Goal: Task Accomplishment & Management: Complete application form

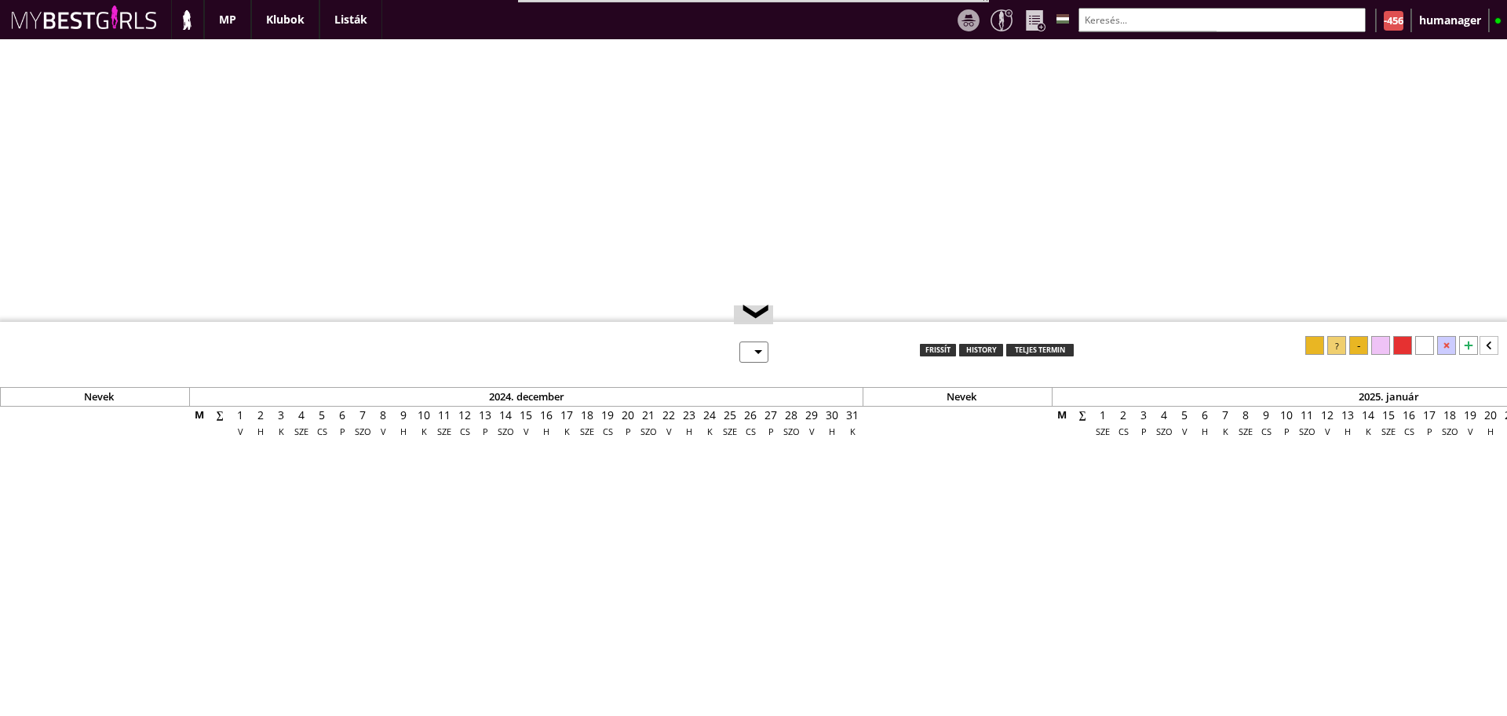
select select "0"
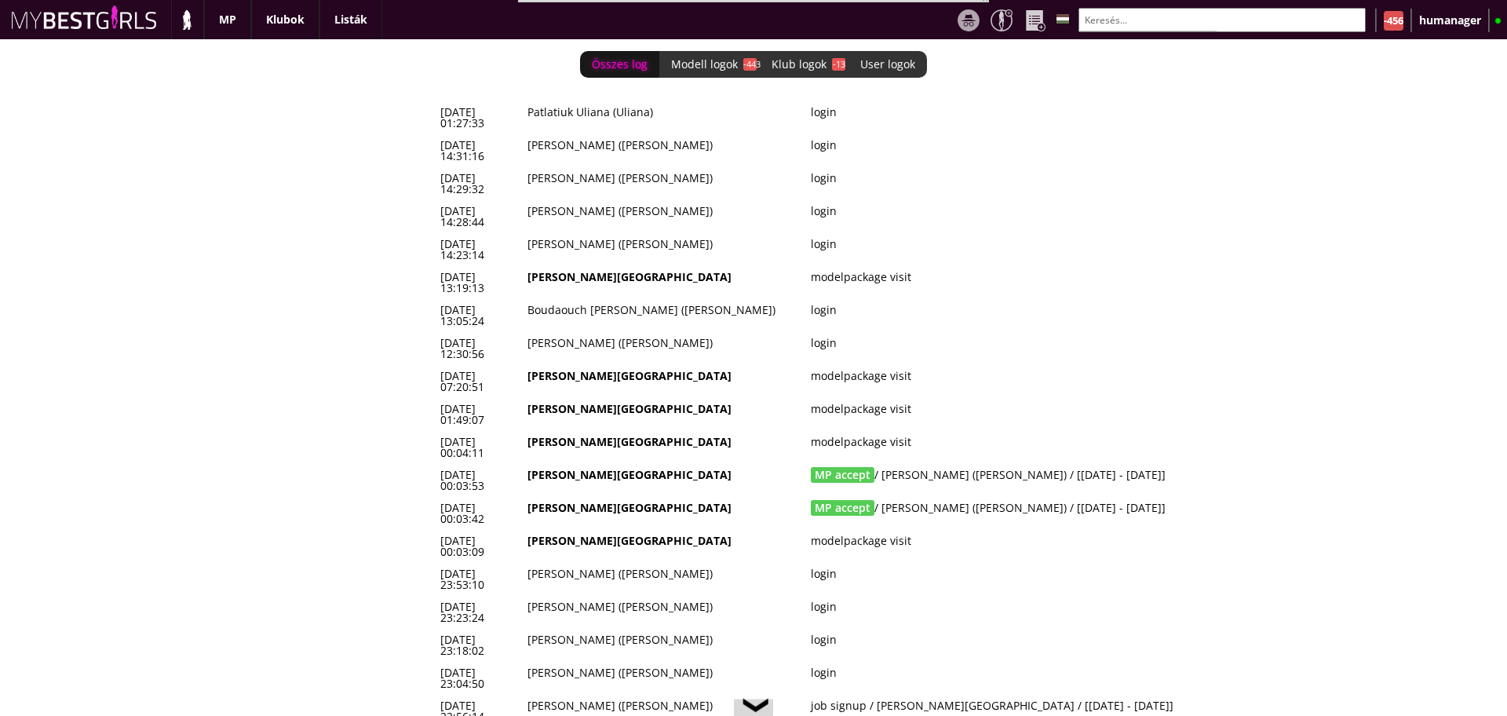
scroll to position [0, 6712]
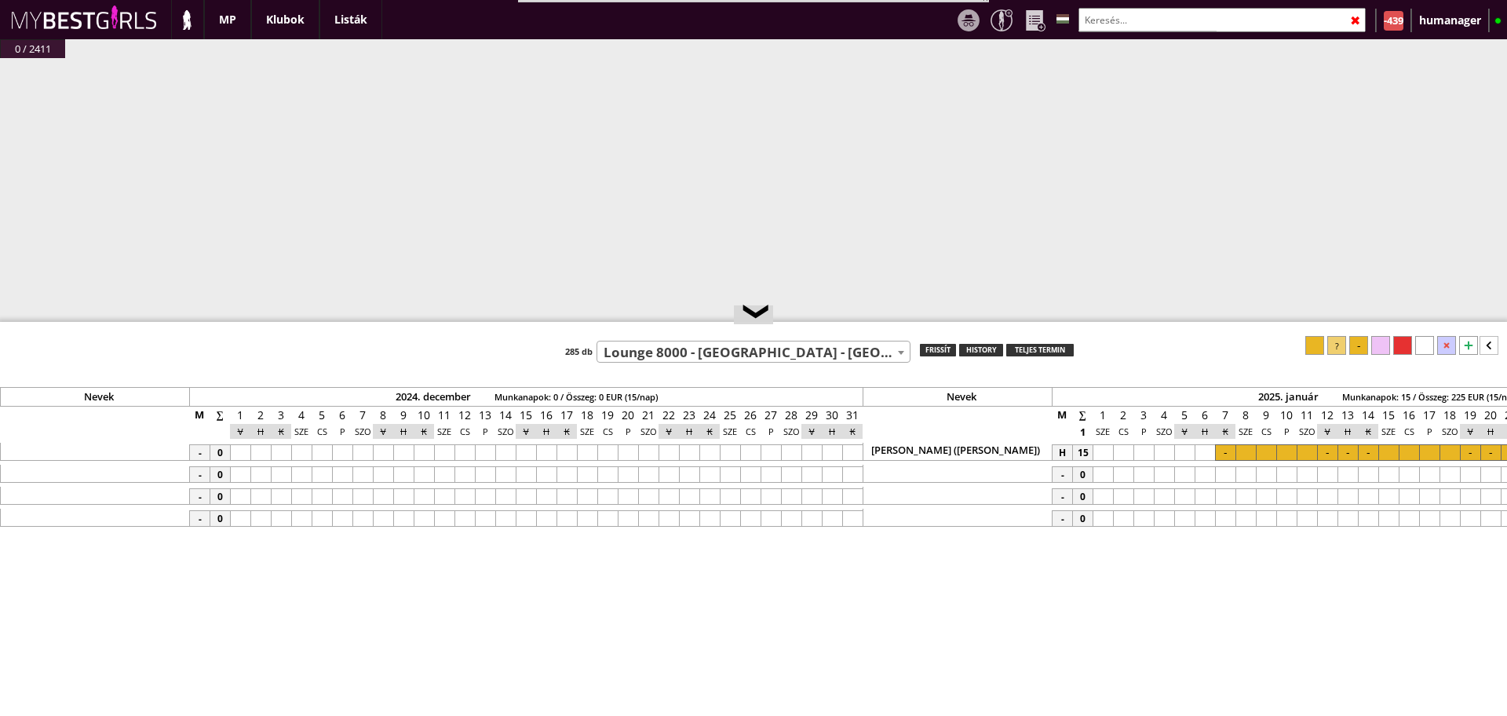
select select "496"
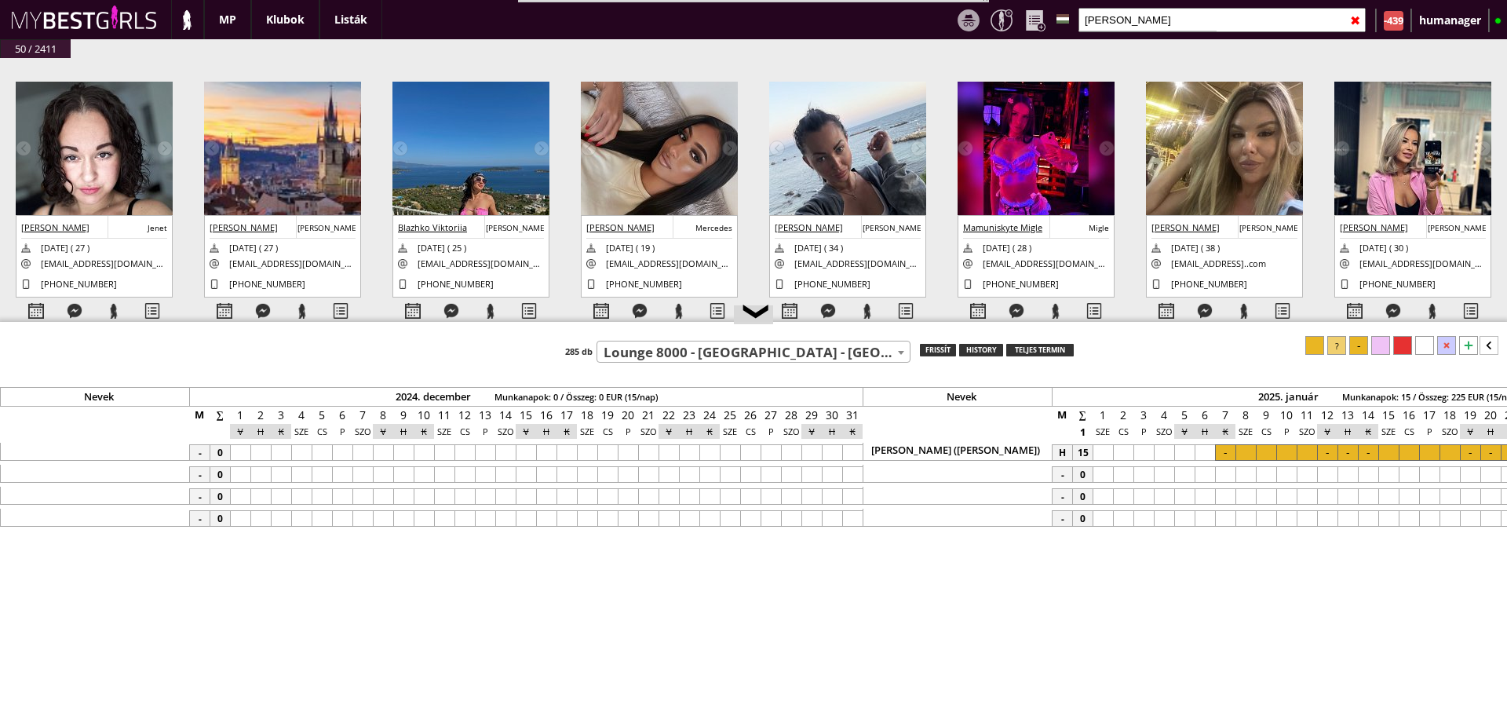
scroll to position [0, 7905]
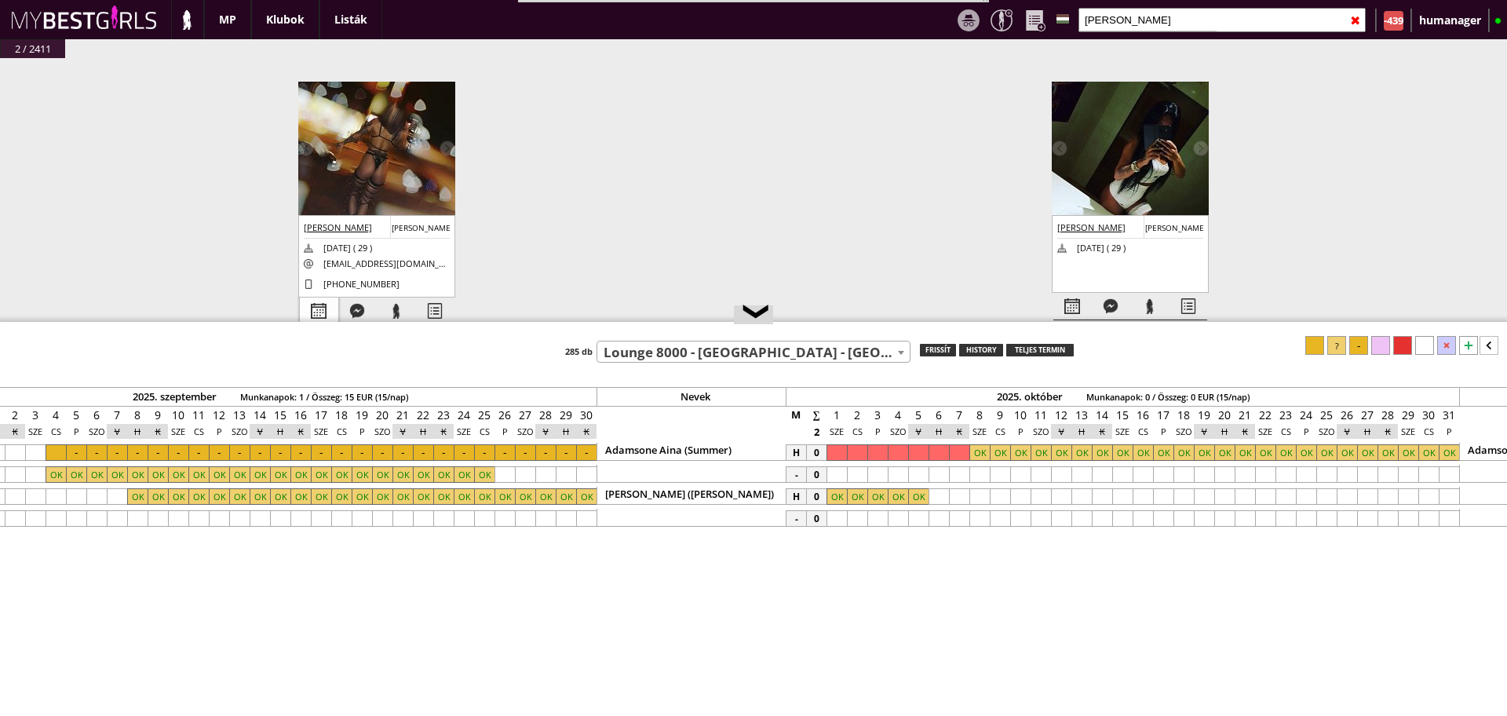
type input "[PERSON_NAME]"
click at [310, 300] on div at bounding box center [319, 310] width 38 height 27
select select "0"
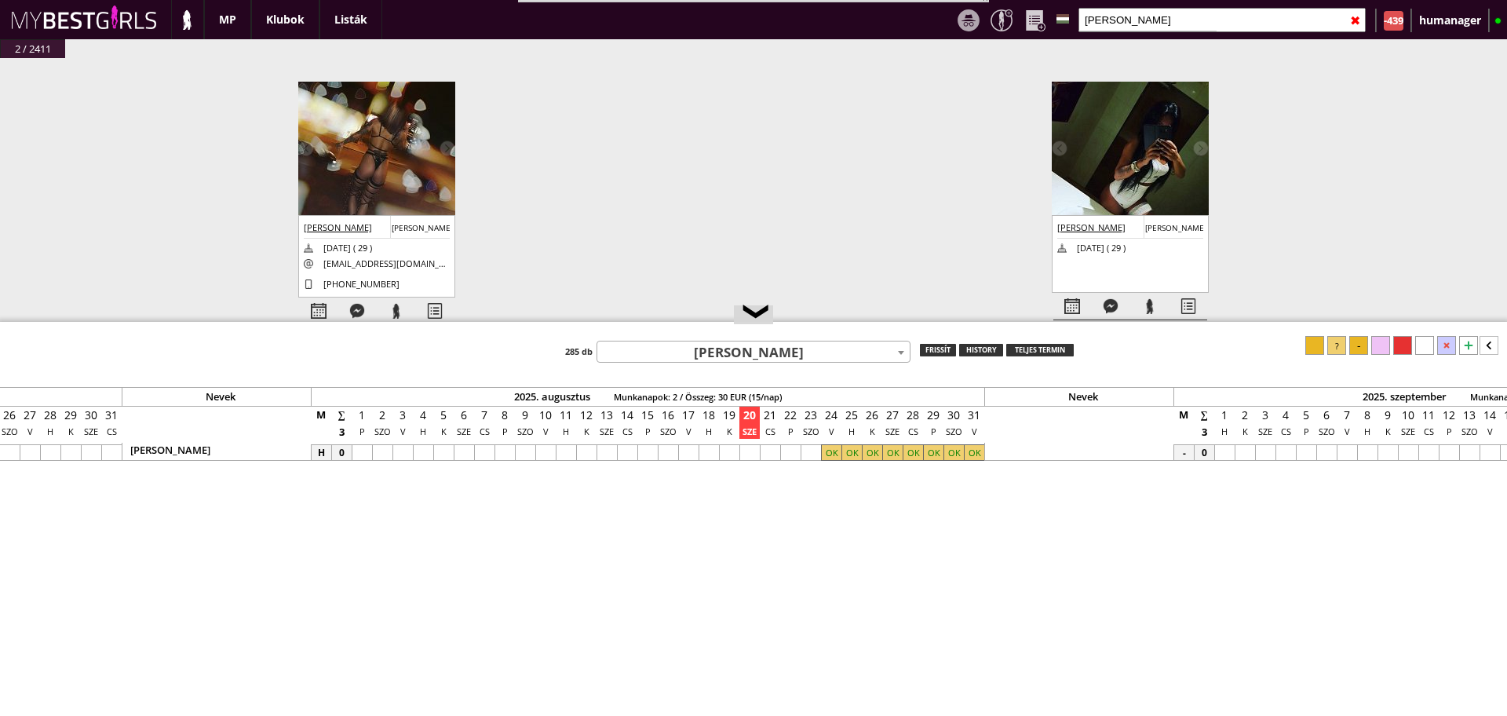
scroll to position [0, 6672]
click at [1121, 17] on input "[PERSON_NAME]" at bounding box center [1221, 20] width 287 height 24
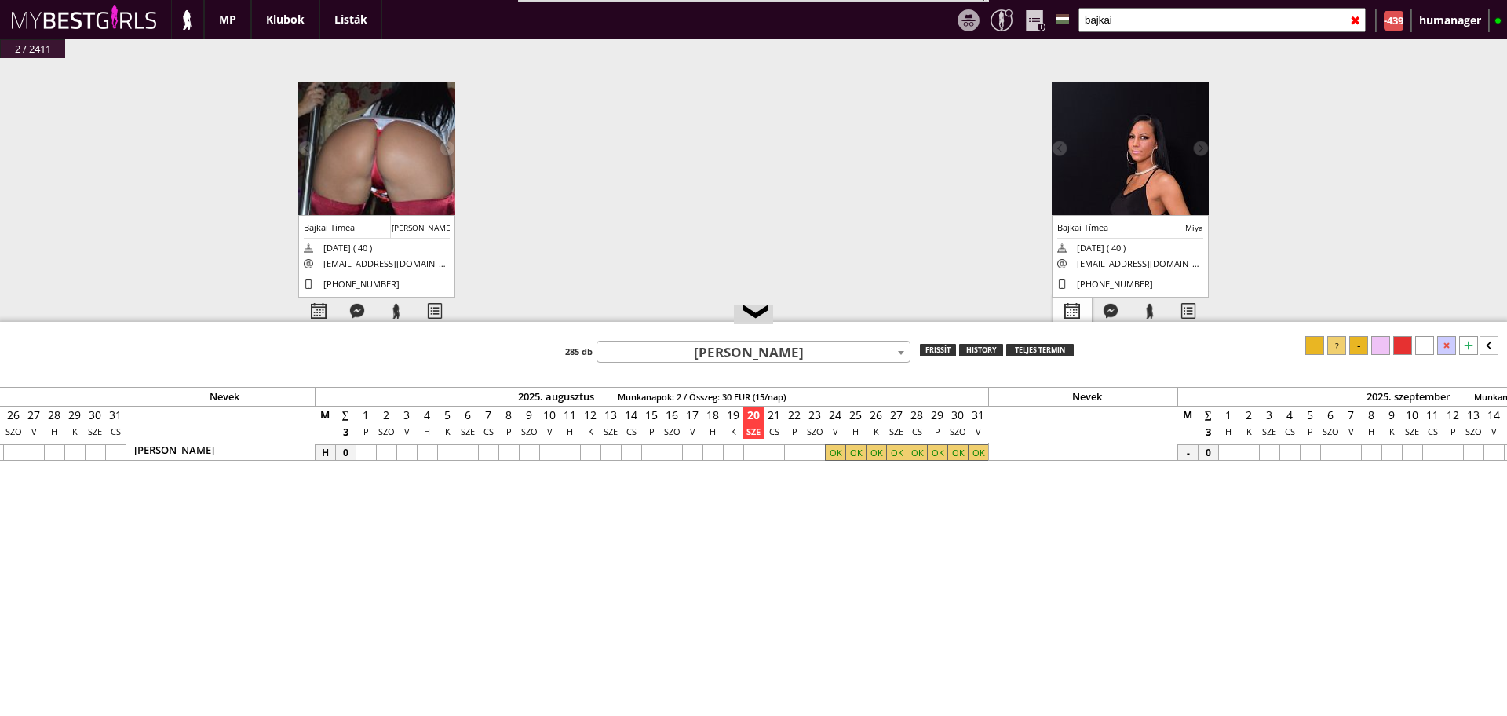
type input "bajkai"
click at [1073, 297] on div at bounding box center [1072, 310] width 38 height 27
click at [321, 306] on div at bounding box center [319, 310] width 38 height 27
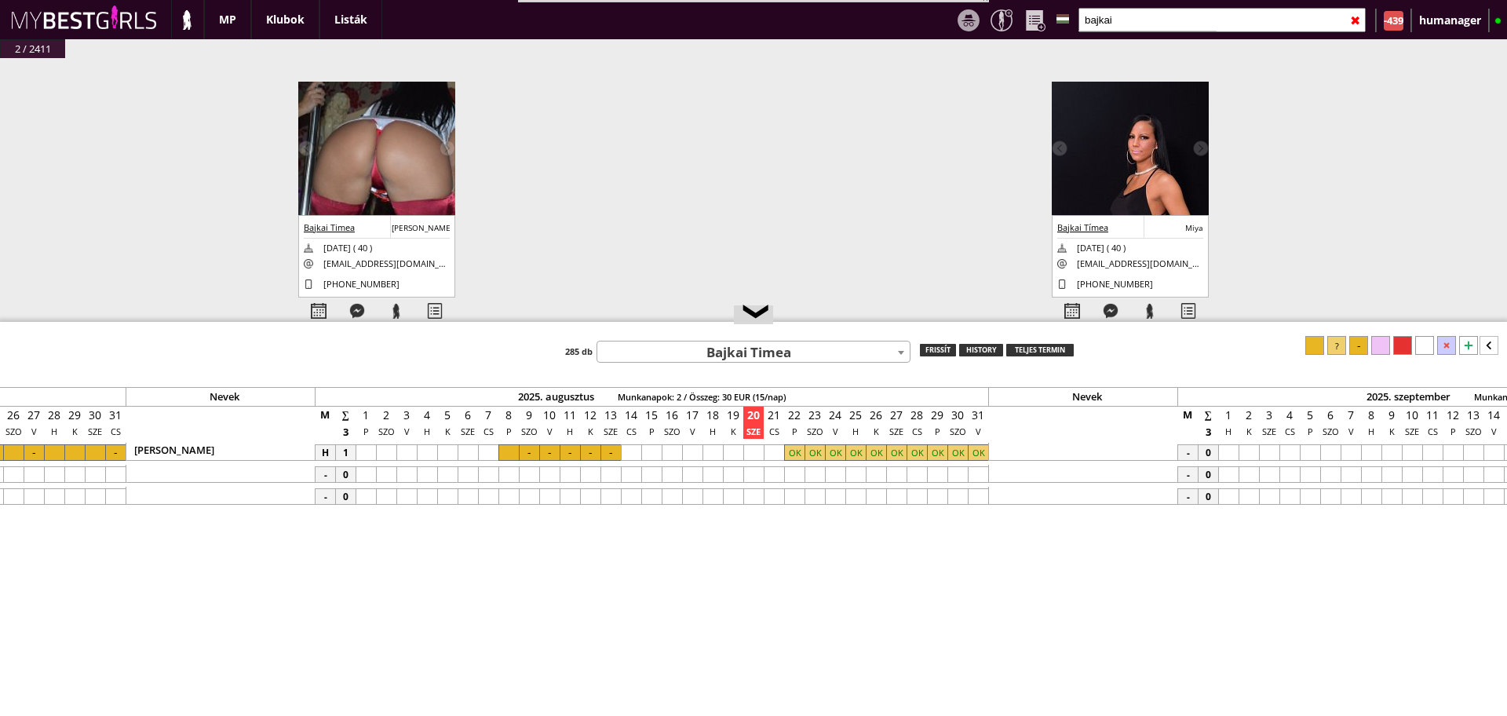
click at [877, 455] on div at bounding box center [876, 452] width 20 height 16
click at [800, 455] on div at bounding box center [794, 452] width 20 height 16
click at [1403, 334] on div "❮ Teszt klub 7th Heaven - [GEOGRAPHIC_DATA] - [GEOGRAPHIC_DATA] (#252) A La Cha…" at bounding box center [753, 519] width 1507 height 394
click at [1400, 343] on div at bounding box center [1402, 345] width 19 height 19
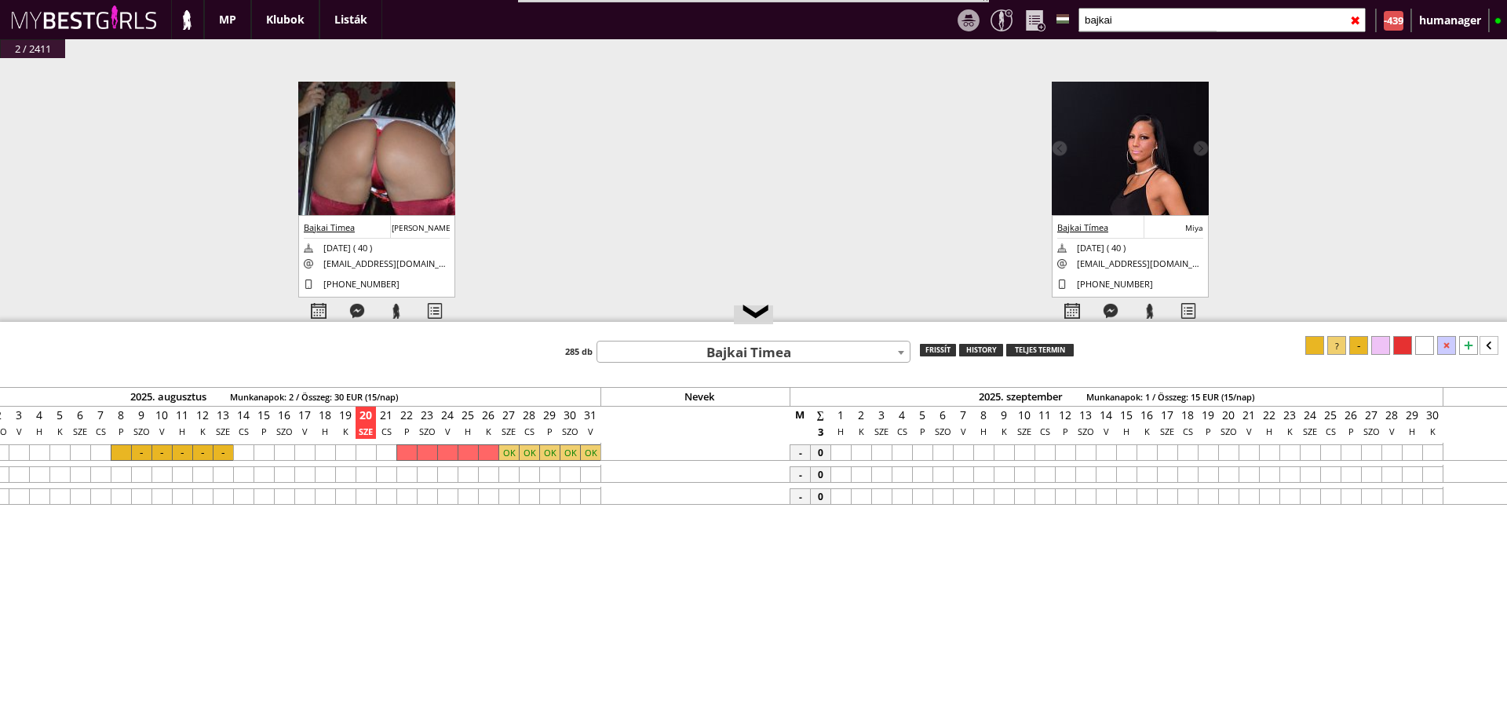
scroll to position [0, 7061]
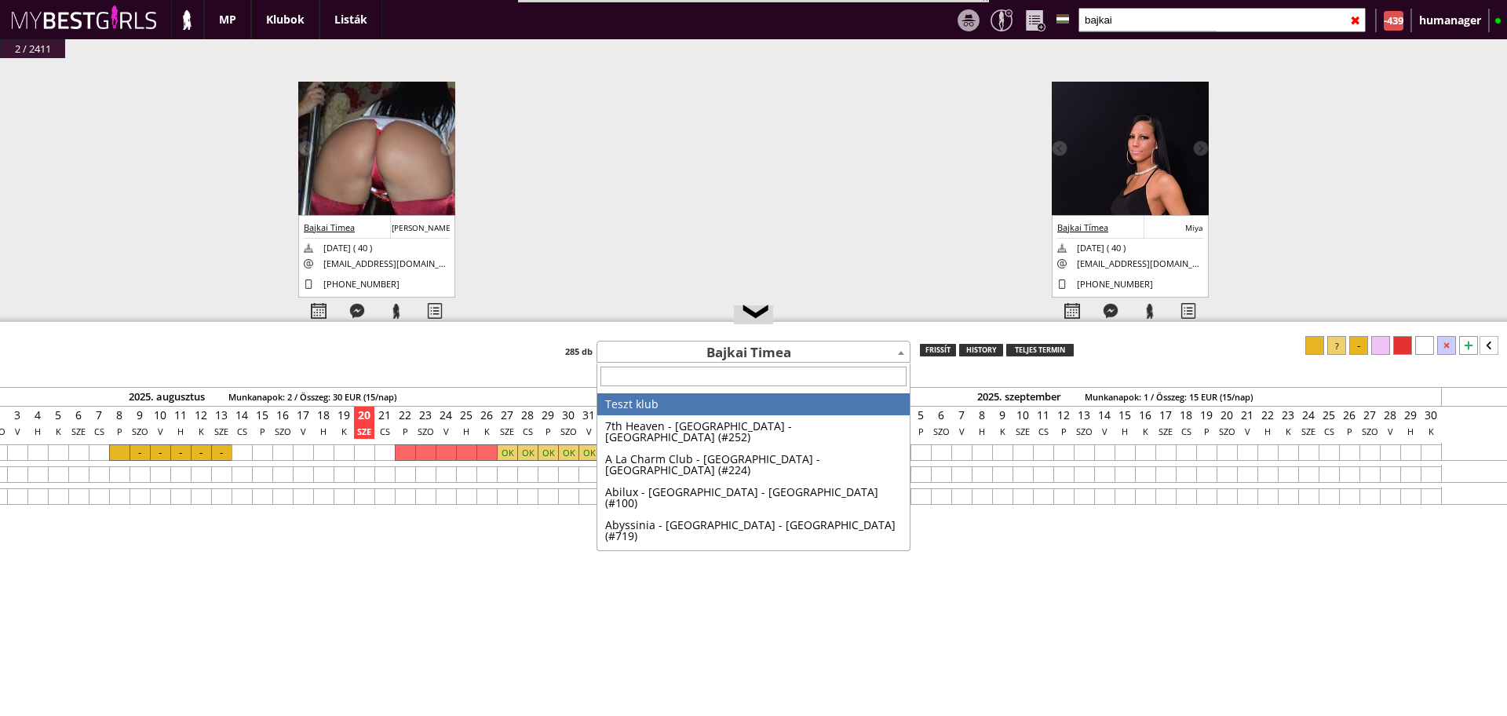
click at [779, 352] on span "Bajkai Timea" at bounding box center [753, 353] width 312 height 22
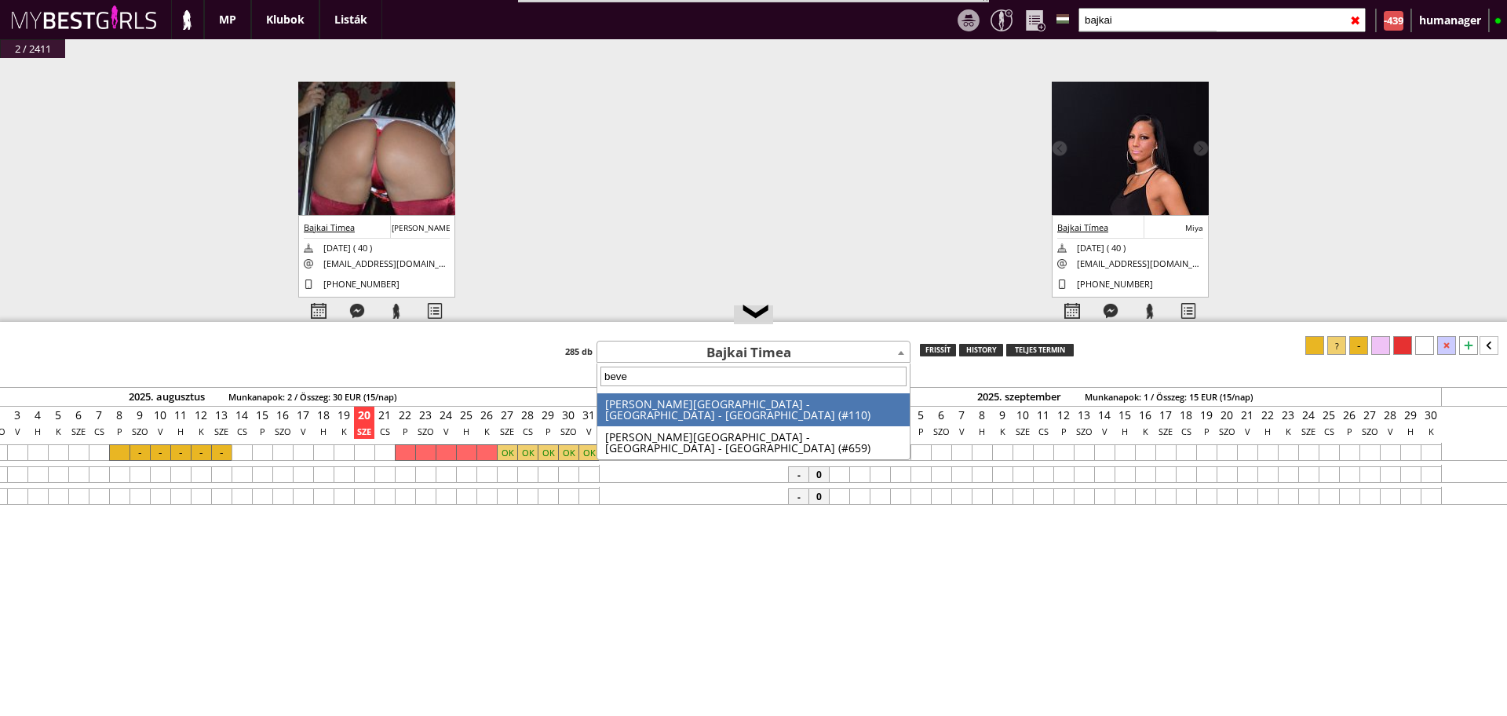
type input "[PERSON_NAME]"
select select "110"
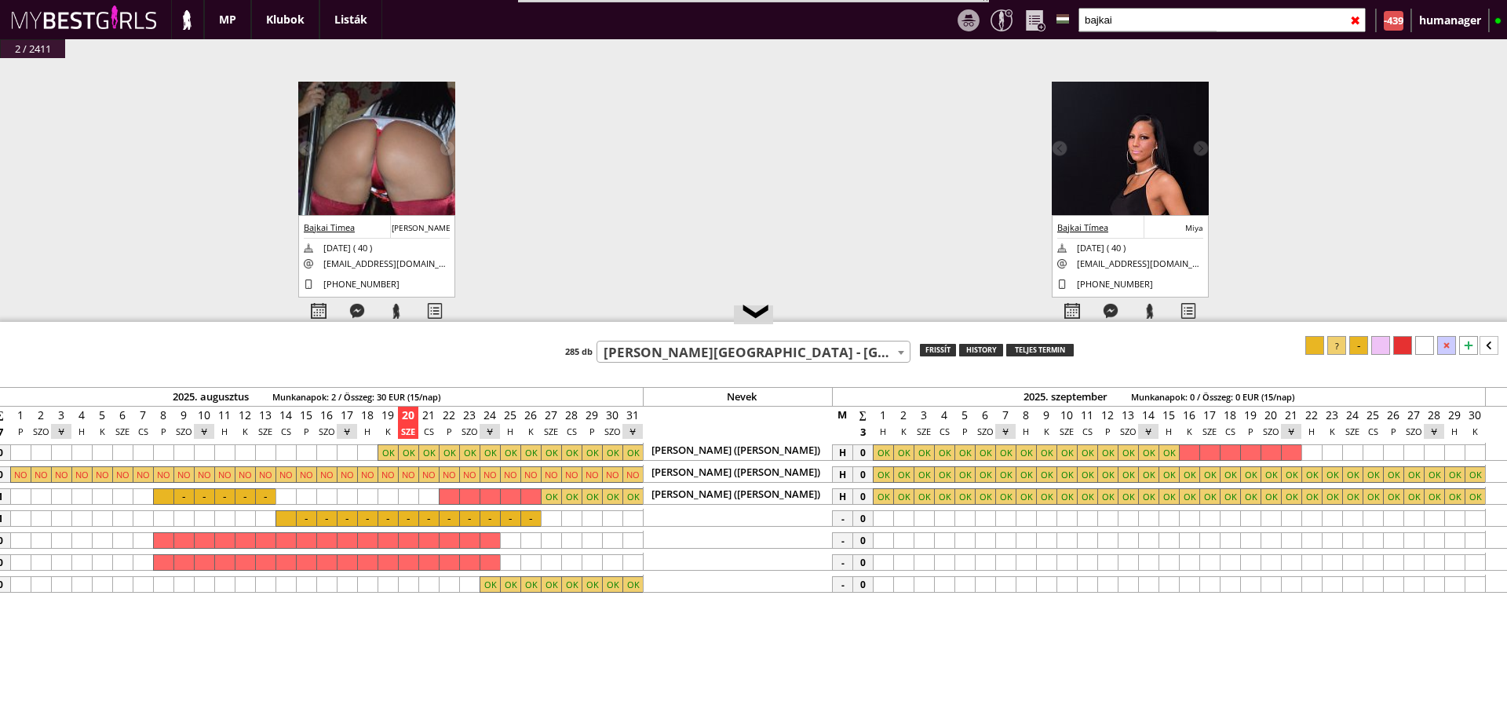
scroll to position [0, 7149]
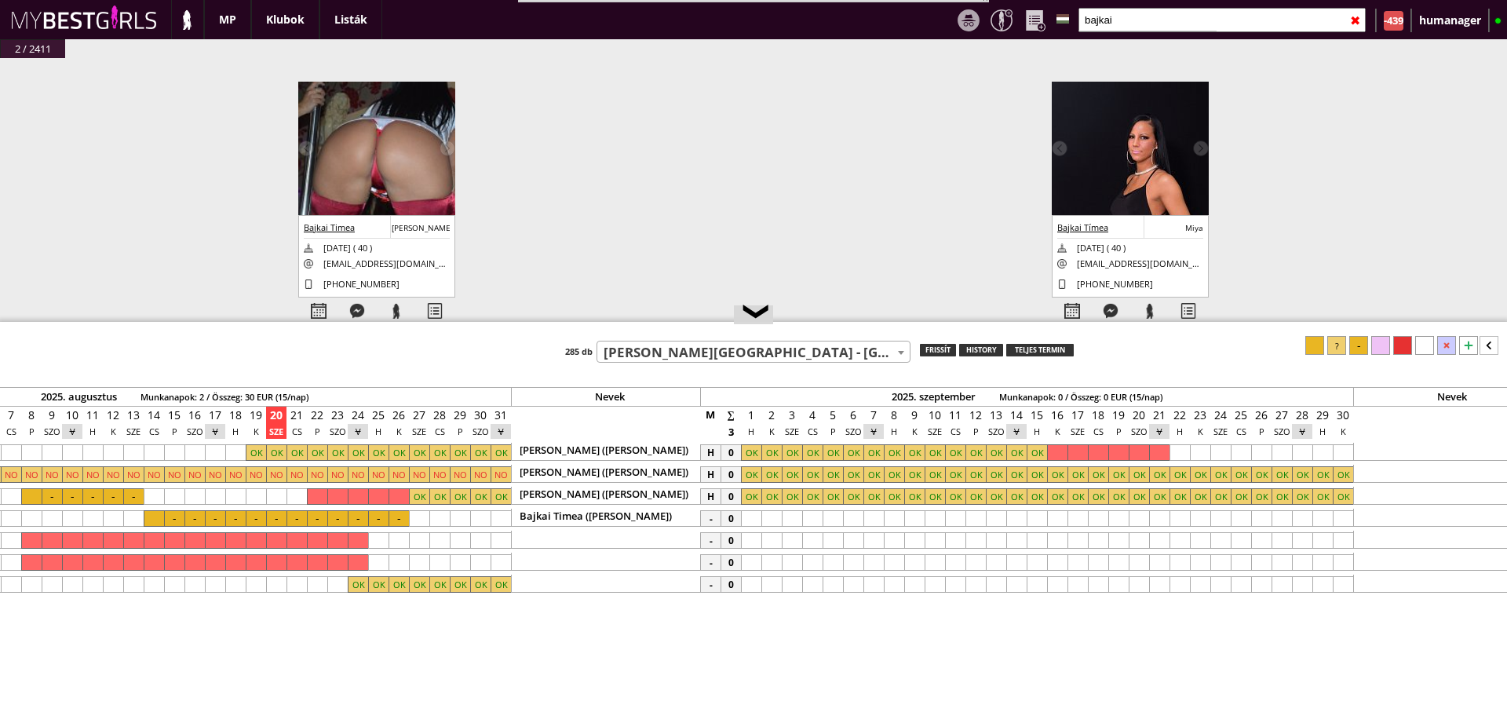
click at [867, 512] on div at bounding box center [873, 518] width 20 height 16
click at [751, 515] on div at bounding box center [751, 518] width 20 height 16
click at [1339, 345] on div at bounding box center [1336, 345] width 19 height 19
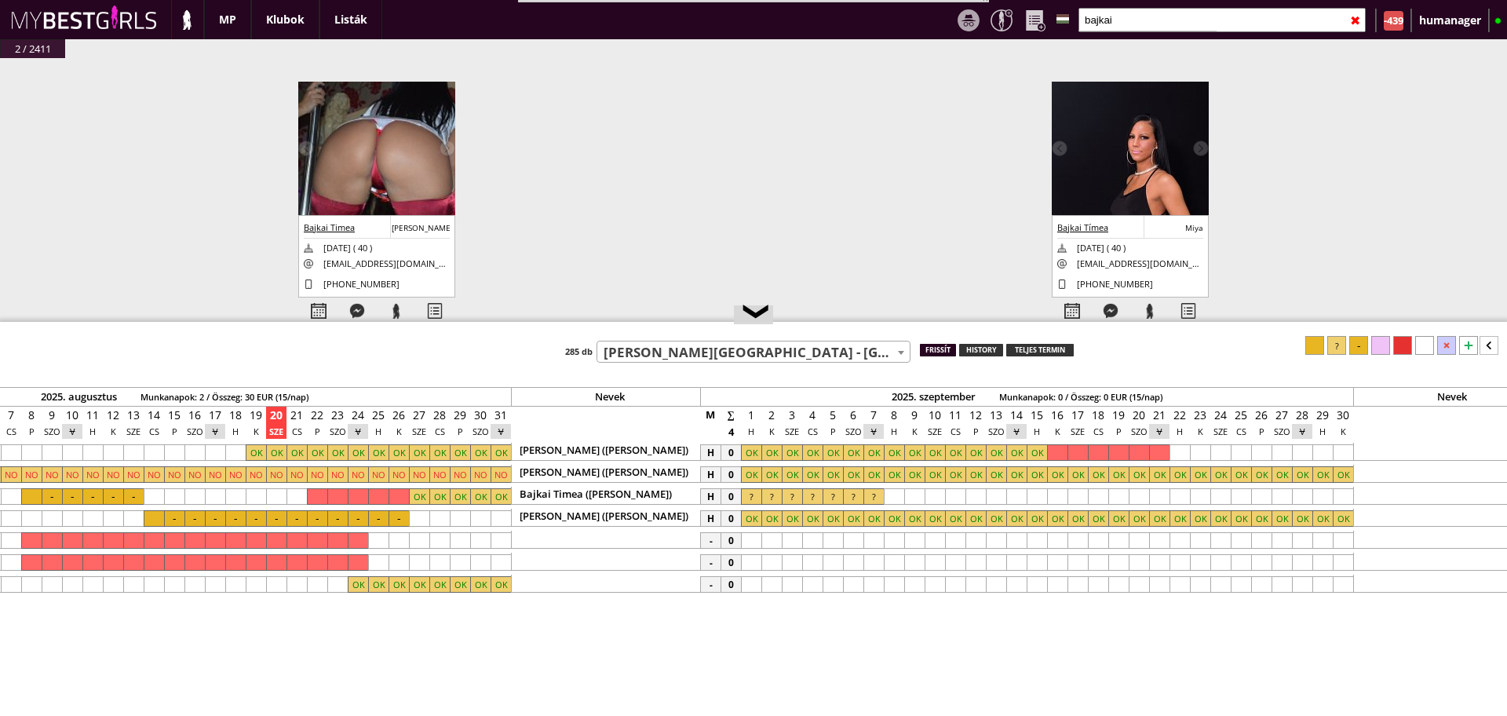
click at [935, 352] on div "frissít" at bounding box center [938, 350] width 36 height 13
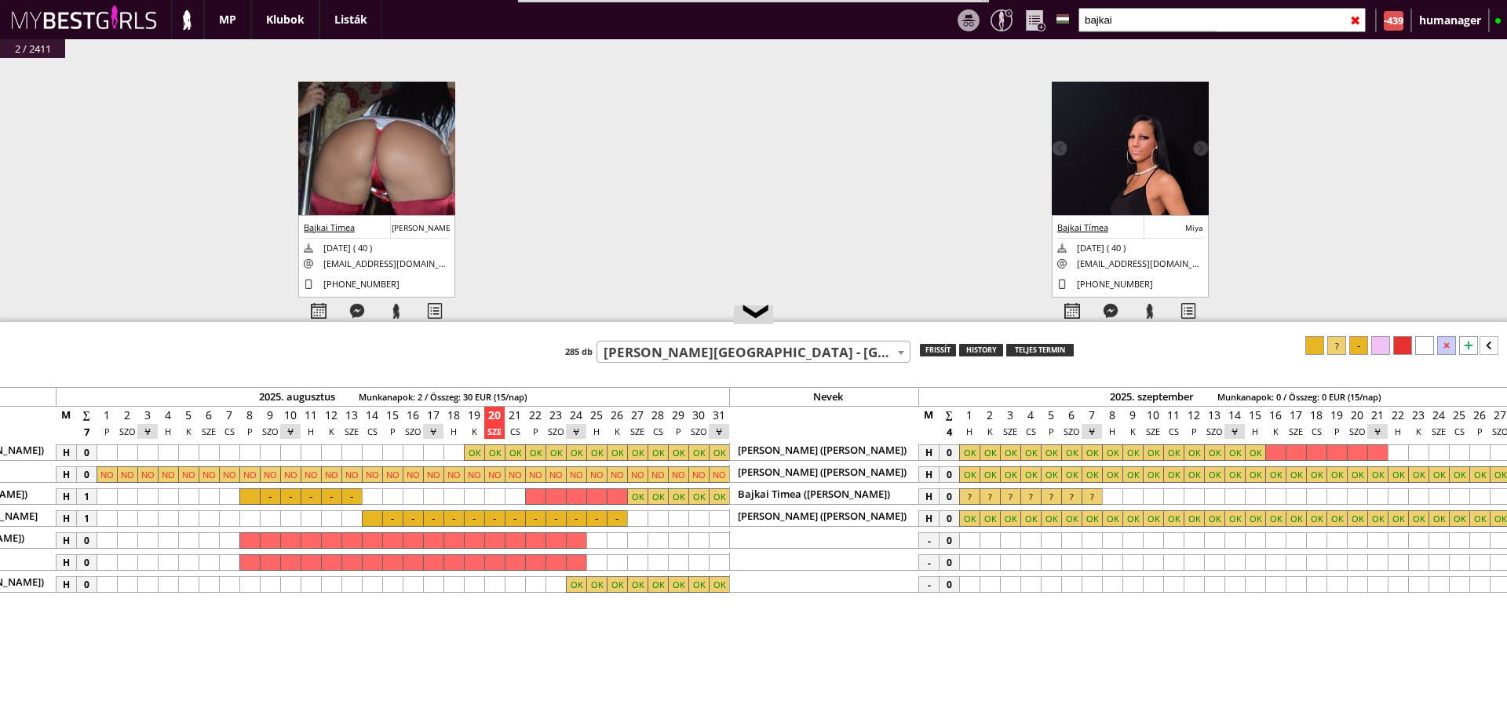
scroll to position [0, 6932]
click at [1086, 493] on div at bounding box center [1090, 496] width 20 height 16
click at [977, 497] on div at bounding box center [967, 496] width 20 height 16
click at [1491, 352] on icon at bounding box center [1488, 345] width 19 height 19
click at [1441, 342] on div at bounding box center [1440, 345] width 19 height 19
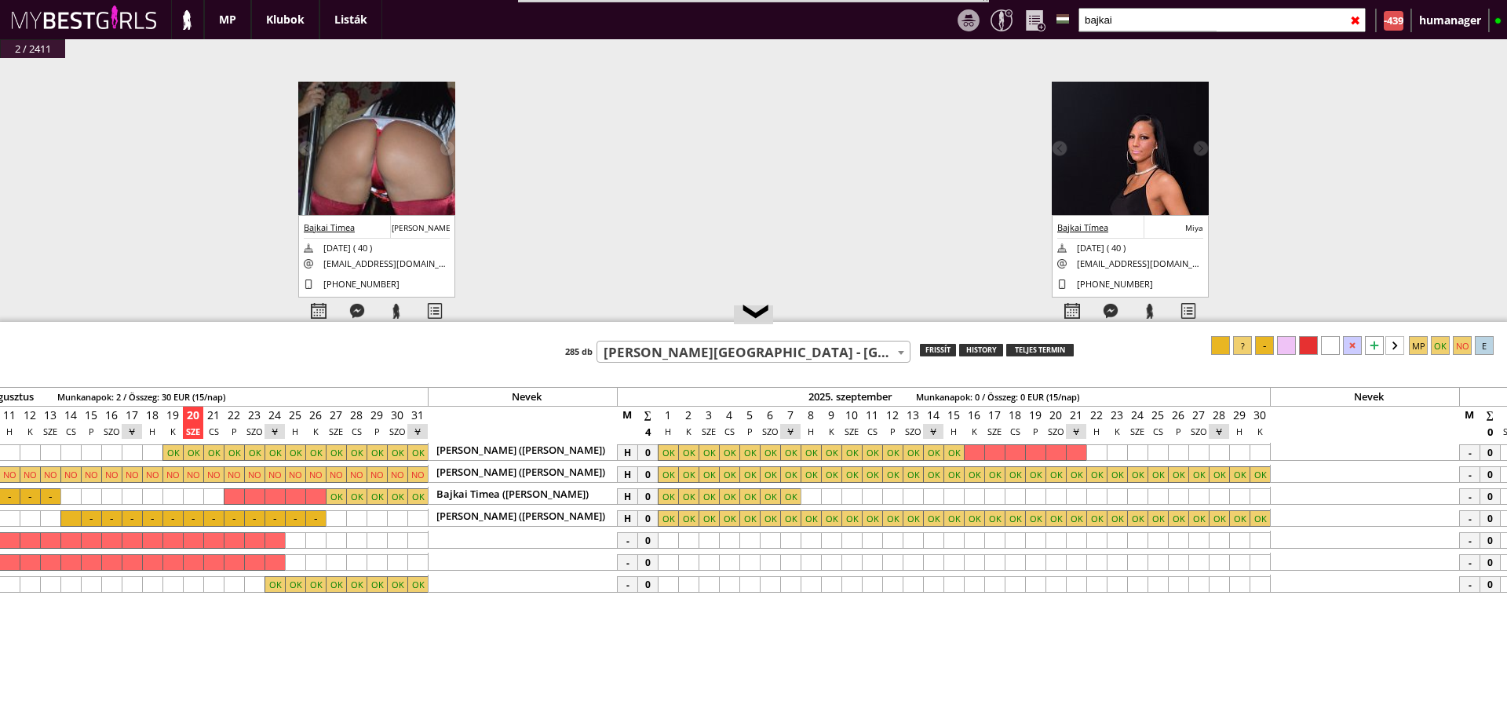
scroll to position [0, 7281]
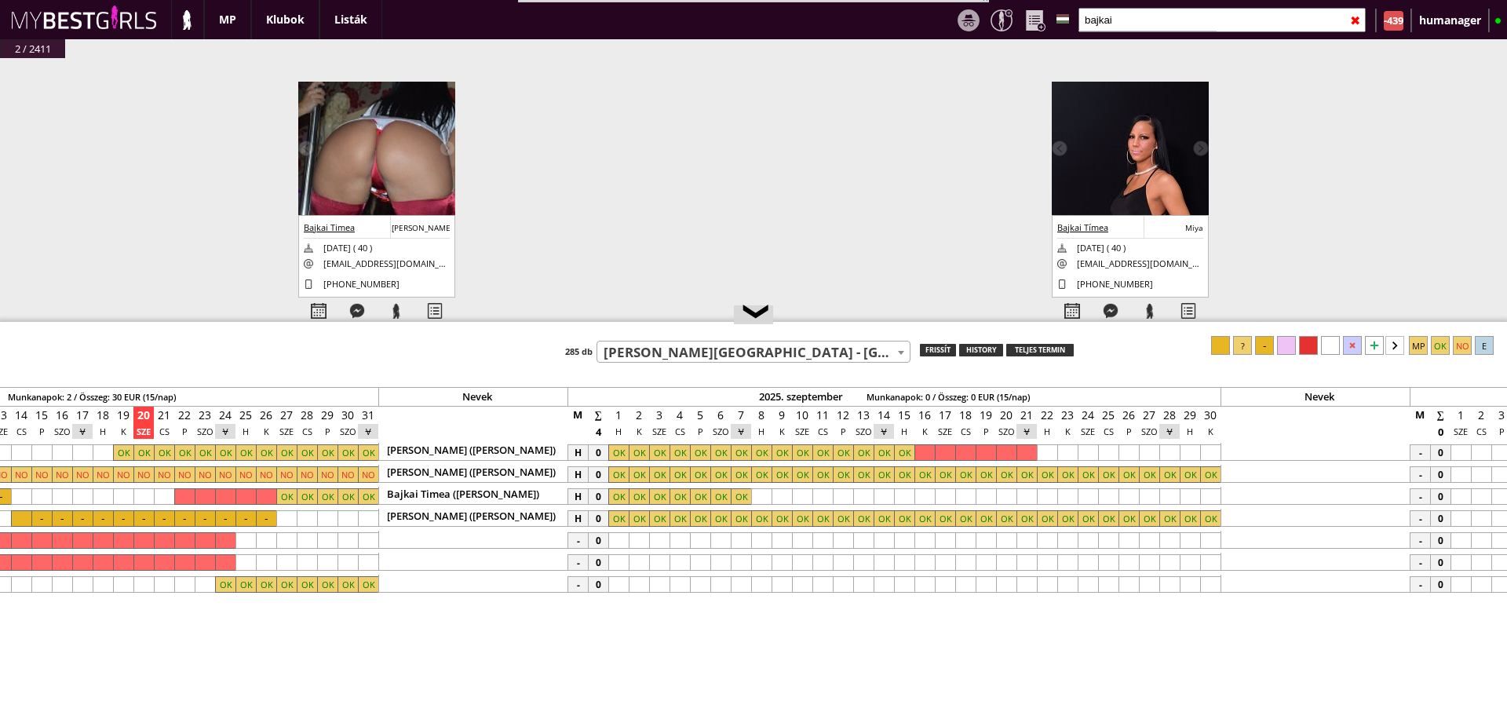
click at [899, 499] on div at bounding box center [904, 496] width 20 height 16
click at [1161, 496] on div at bounding box center [1169, 496] width 20 height 16
click at [1250, 342] on div at bounding box center [1242, 345] width 19 height 19
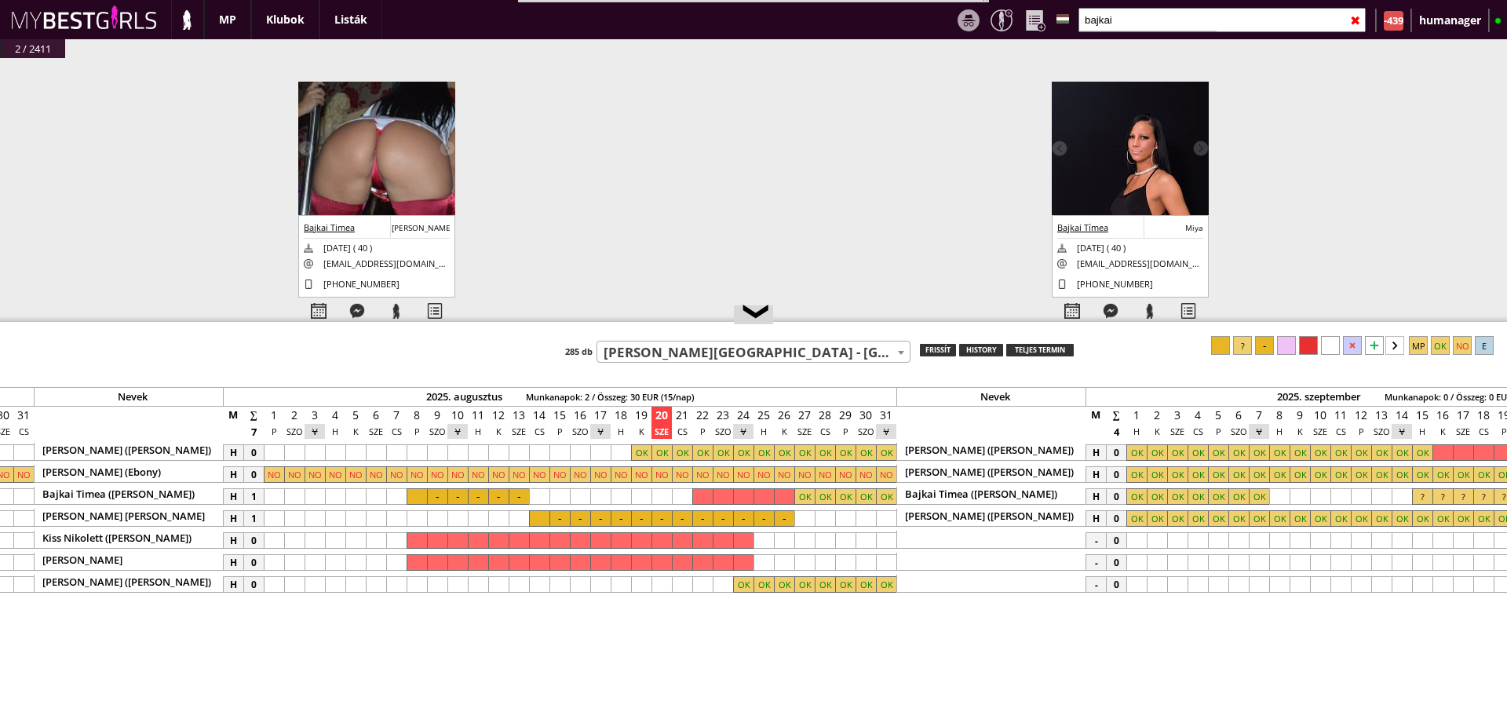
scroll to position [0, 6710]
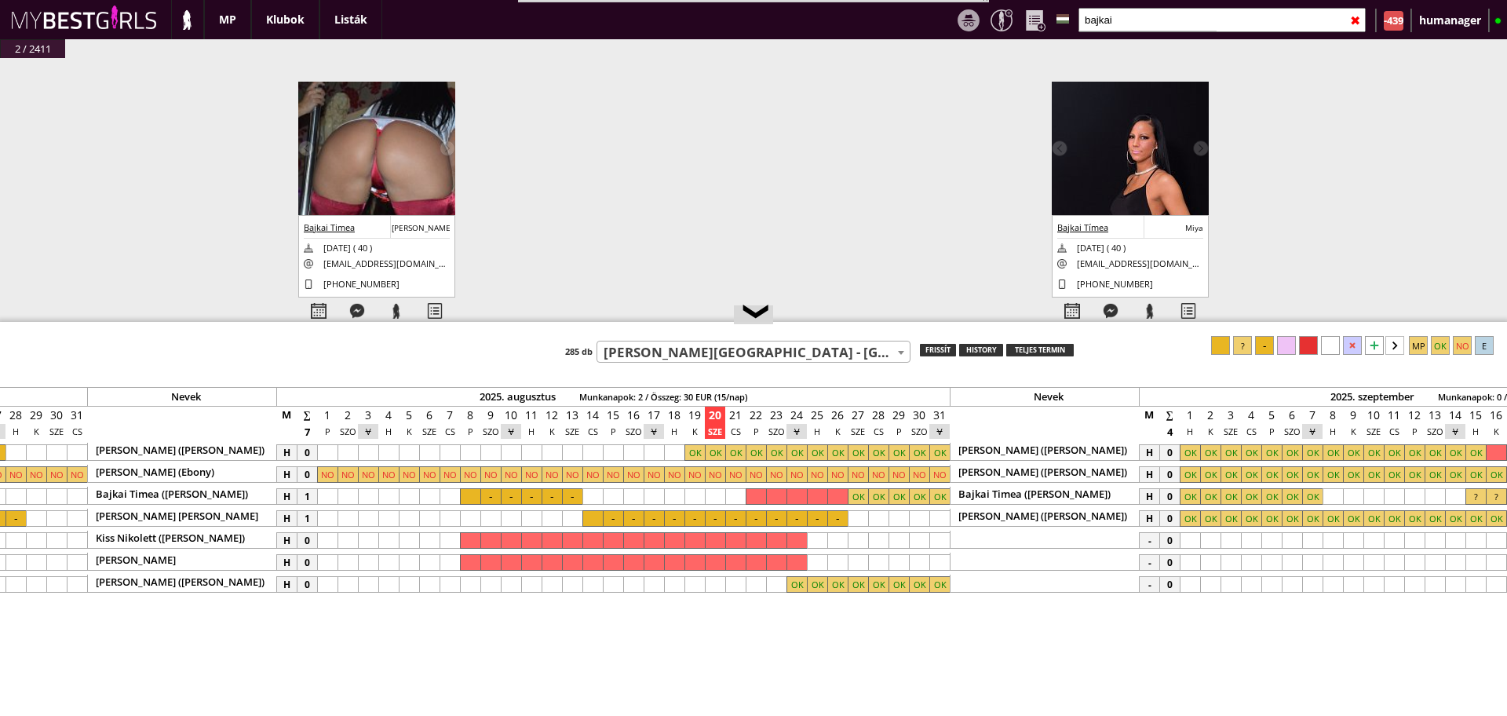
drag, startPoint x: 1144, startPoint y: 31, endPoint x: 1160, endPoint y: 13, distance: 23.3
click at [1160, 13] on div "bajkai ✖" at bounding box center [1222, 19] width 300 height 39
click at [1160, 13] on input "bajkai" at bounding box center [1221, 20] width 287 height 24
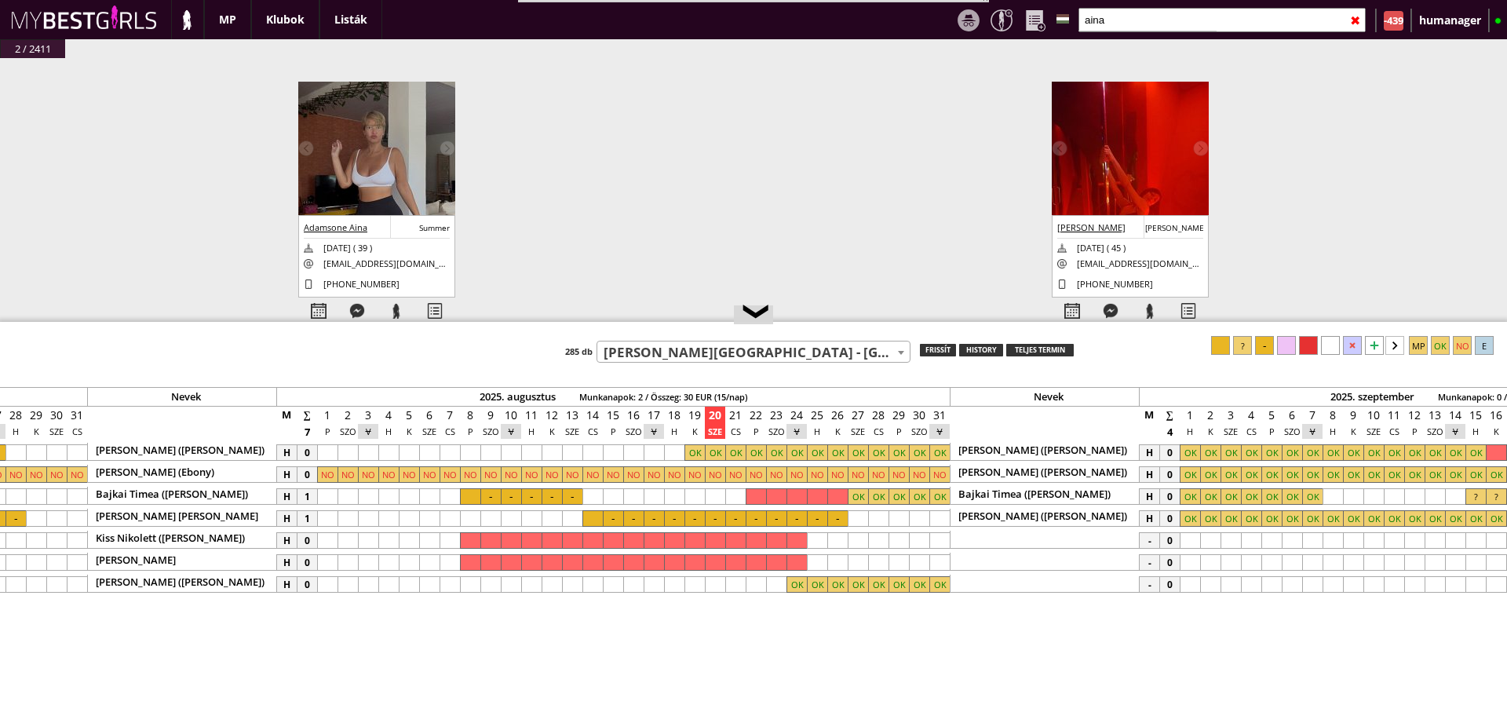
type input "aina"
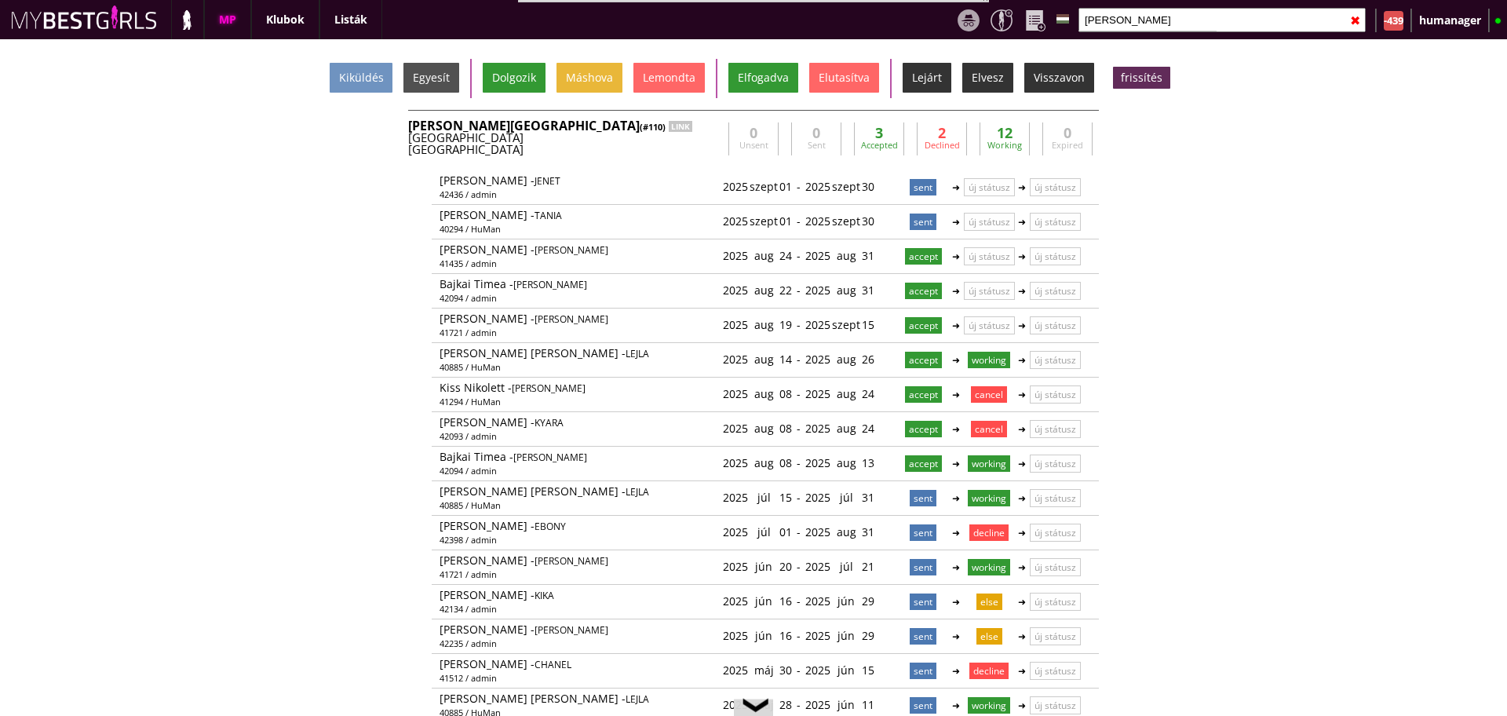
scroll to position [0, 6672]
type input "[PERSON_NAME]"
click at [651, 155] on div "Wien" at bounding box center [565, 150] width 314 height 12
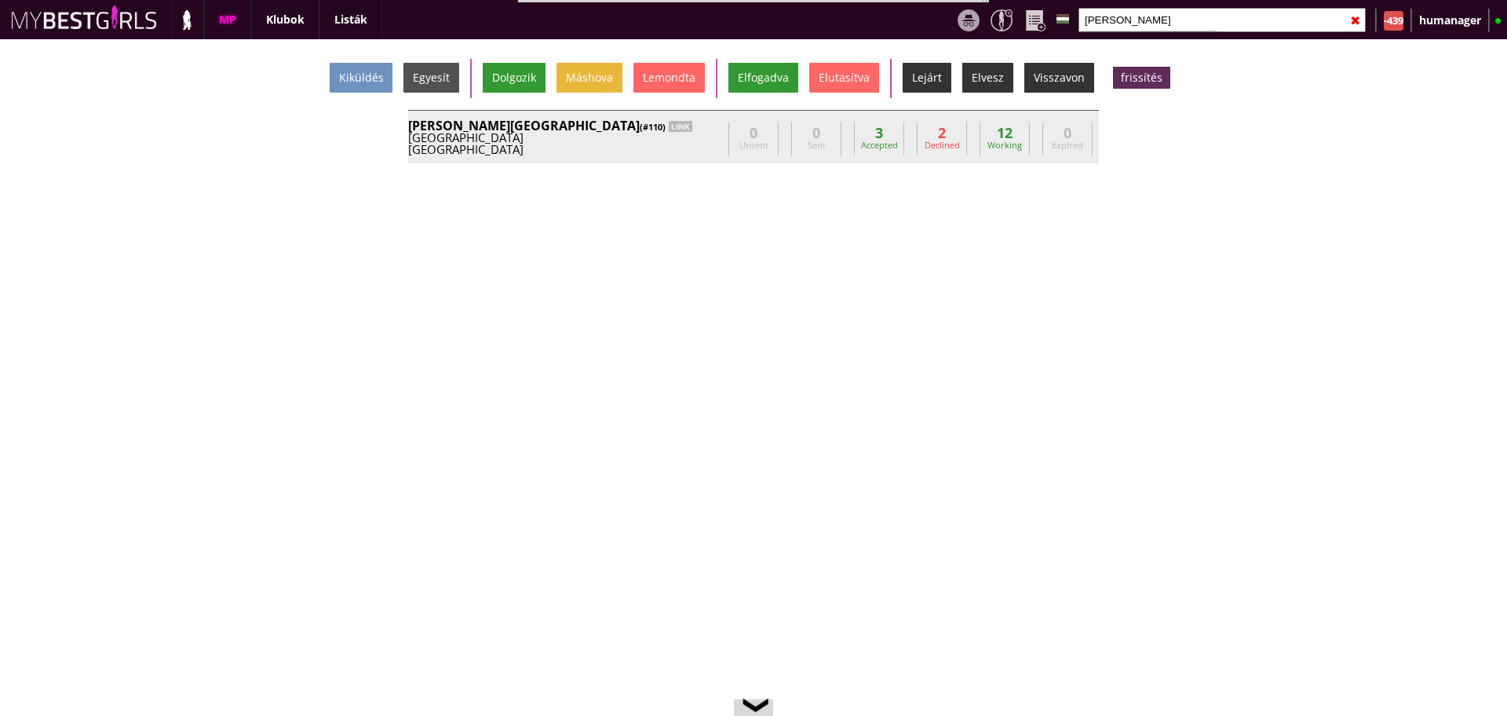
click at [651, 155] on div "Wien" at bounding box center [565, 150] width 314 height 12
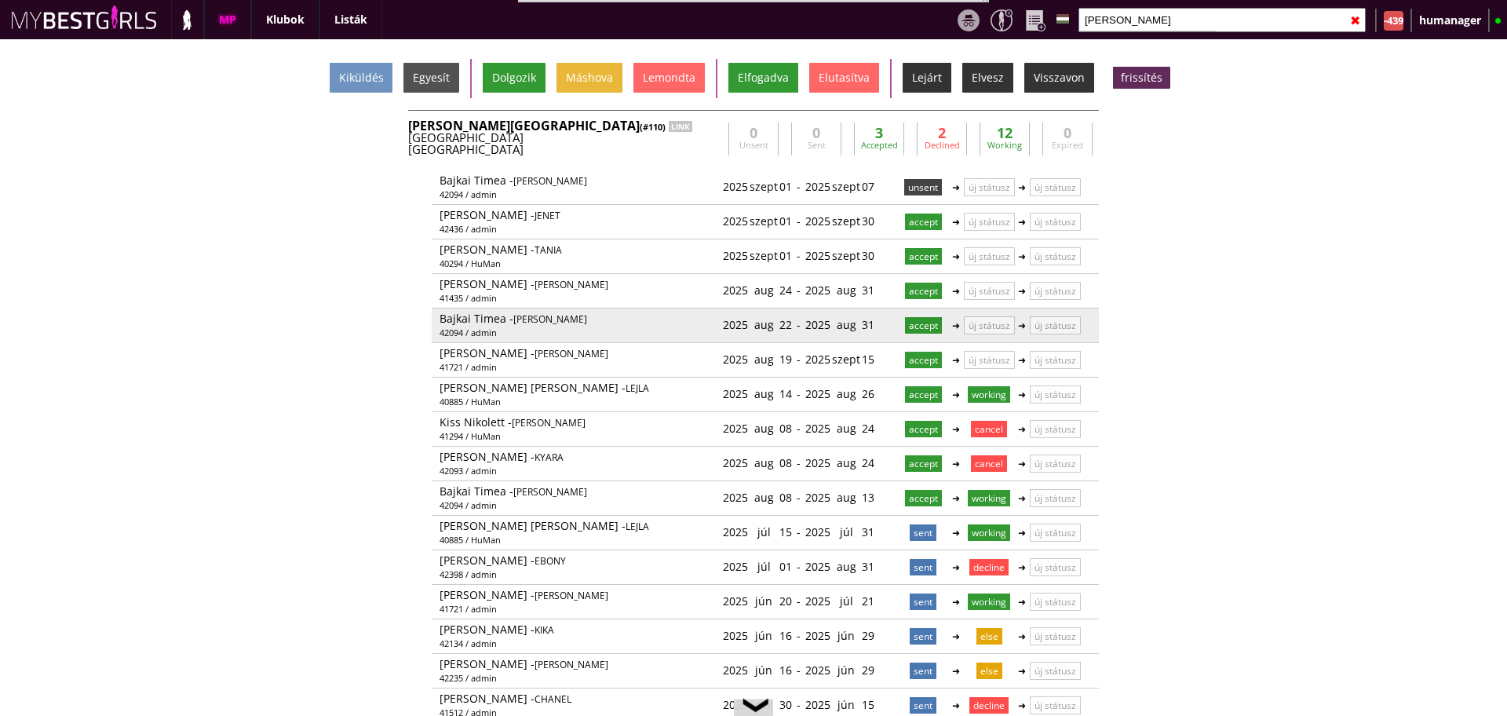
click at [776, 322] on div "2025 aug 22" at bounding box center [757, 325] width 69 height 26
click at [786, 323] on link at bounding box center [792, 324] width 13 height 13
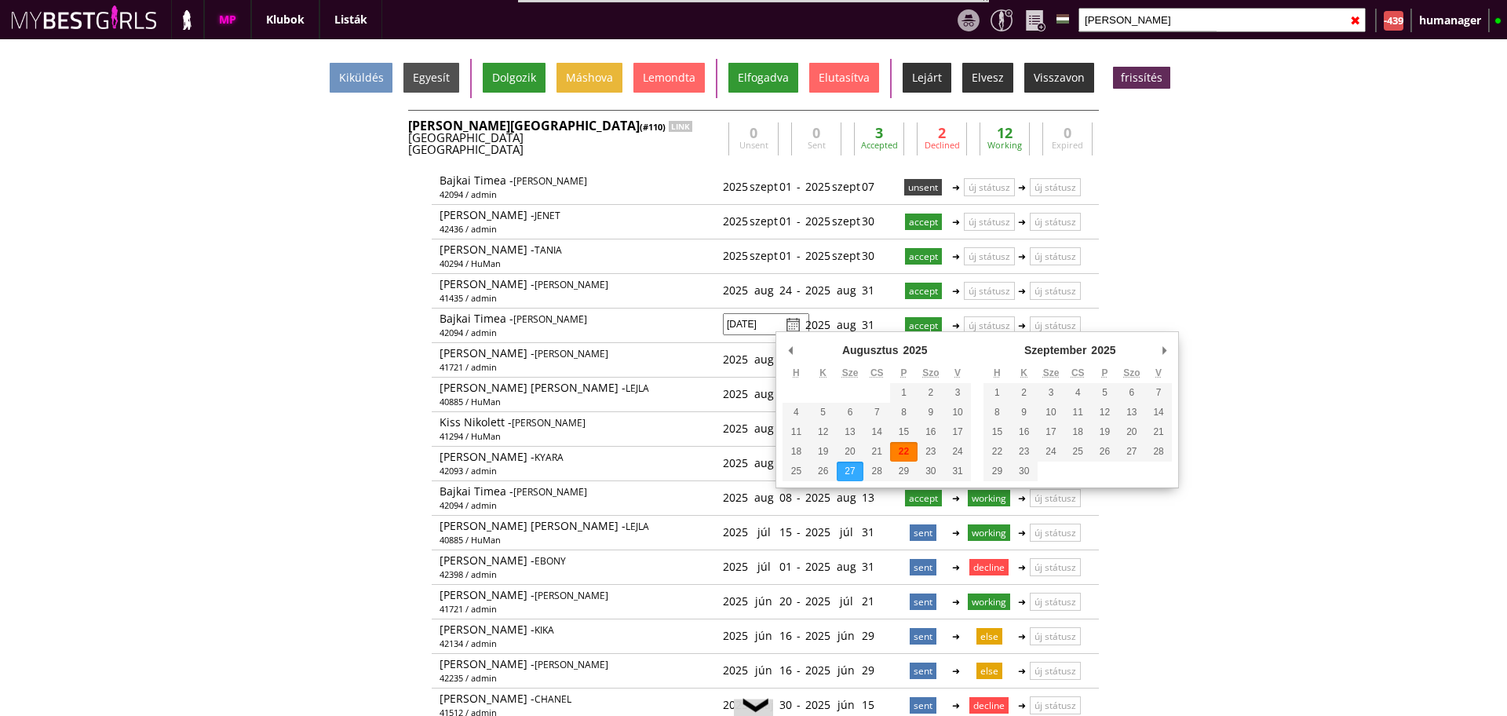
type input "2025-08-27"
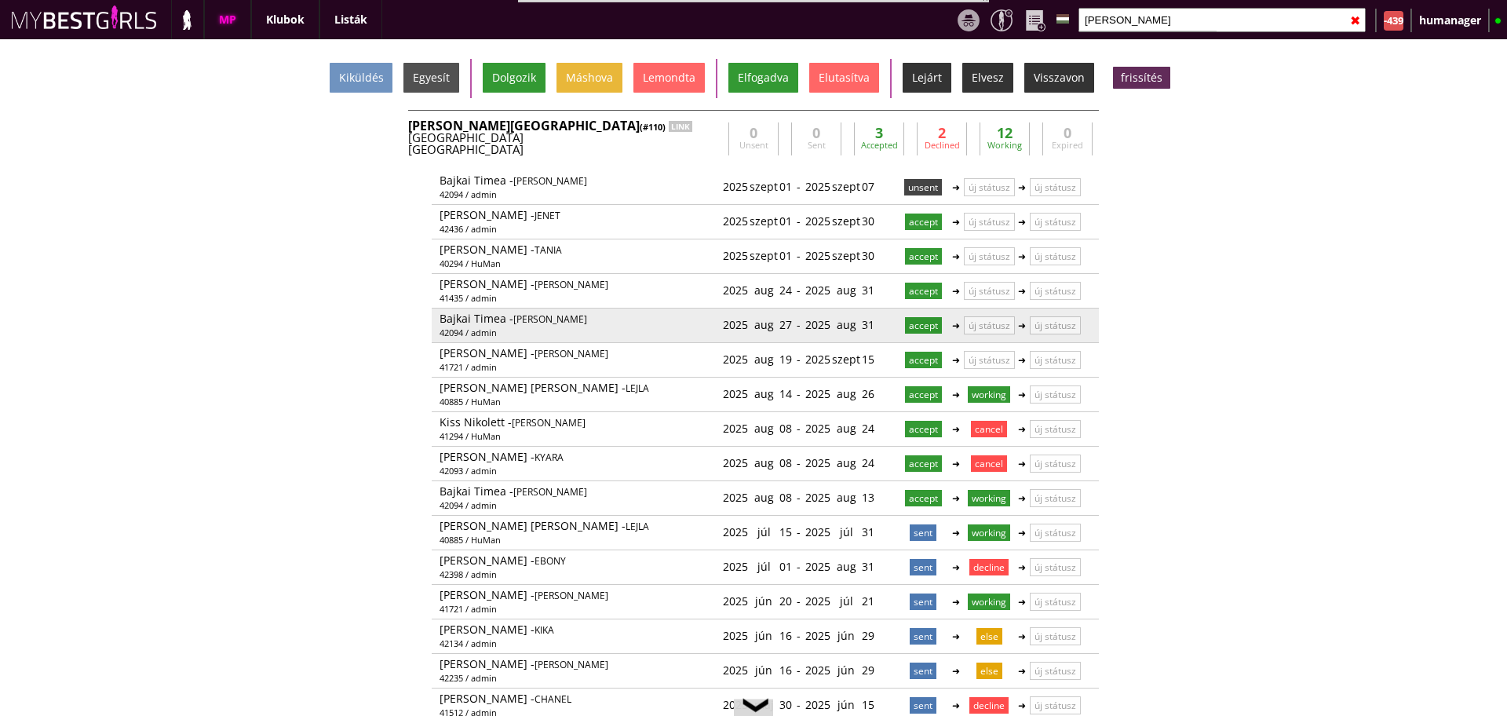
click at [865, 330] on div "2025 aug 31" at bounding box center [839, 325] width 69 height 26
click at [867, 330] on input "2025-08-31" at bounding box center [848, 324] width 86 height 22
click at [869, 329] on link at bounding box center [875, 324] width 13 height 13
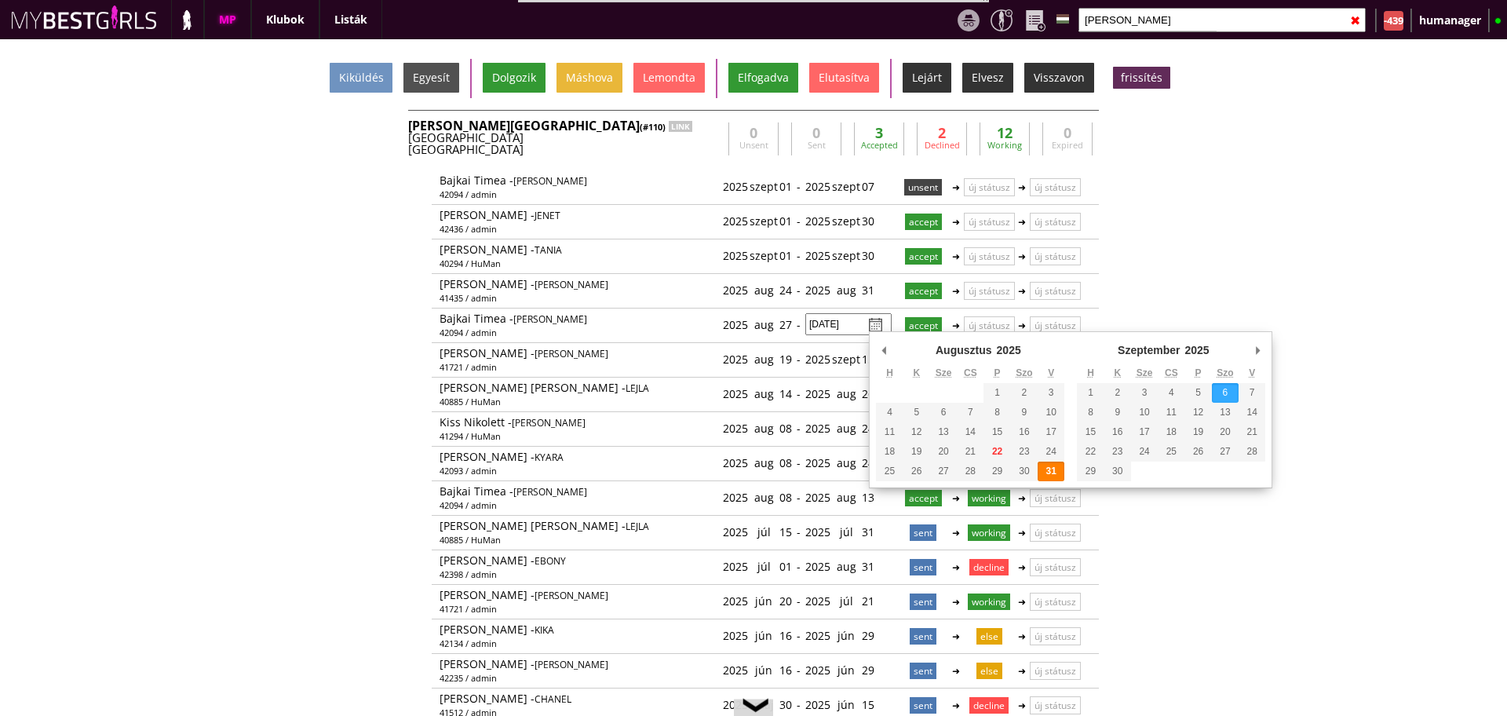
type input "2025-09-06"
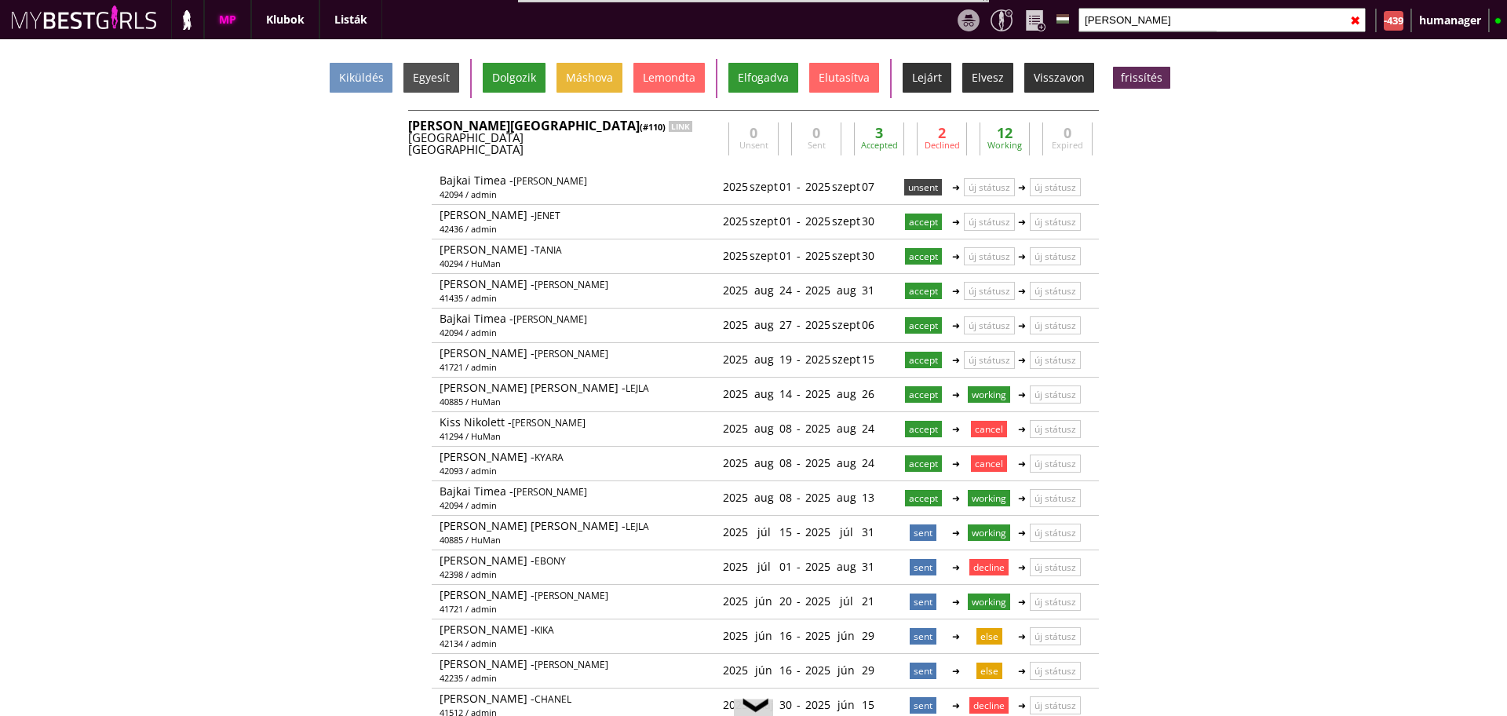
click at [643, 129] on div "Beverly Hills (#110) LINK" at bounding box center [565, 125] width 314 height 13
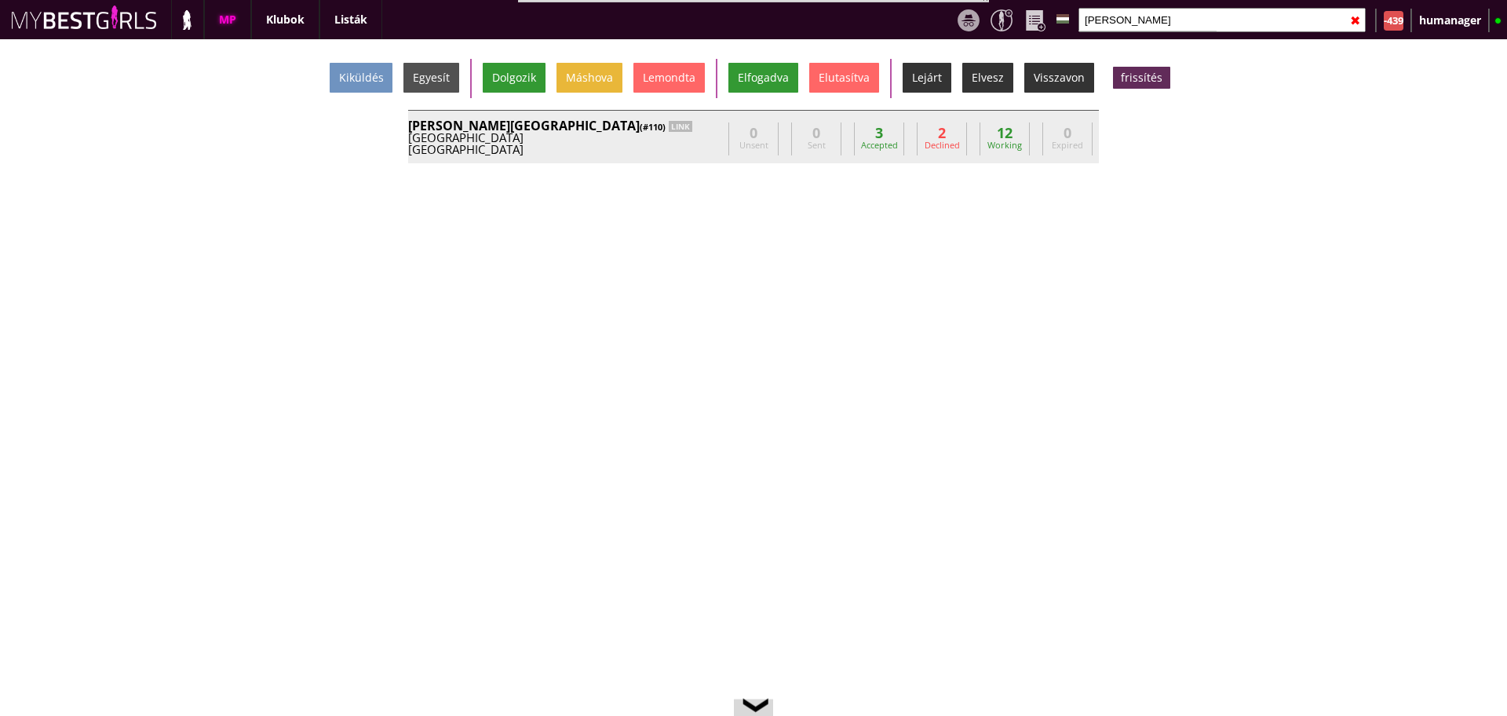
click at [643, 129] on div "Beverly Hills (#110) LINK" at bounding box center [565, 125] width 314 height 13
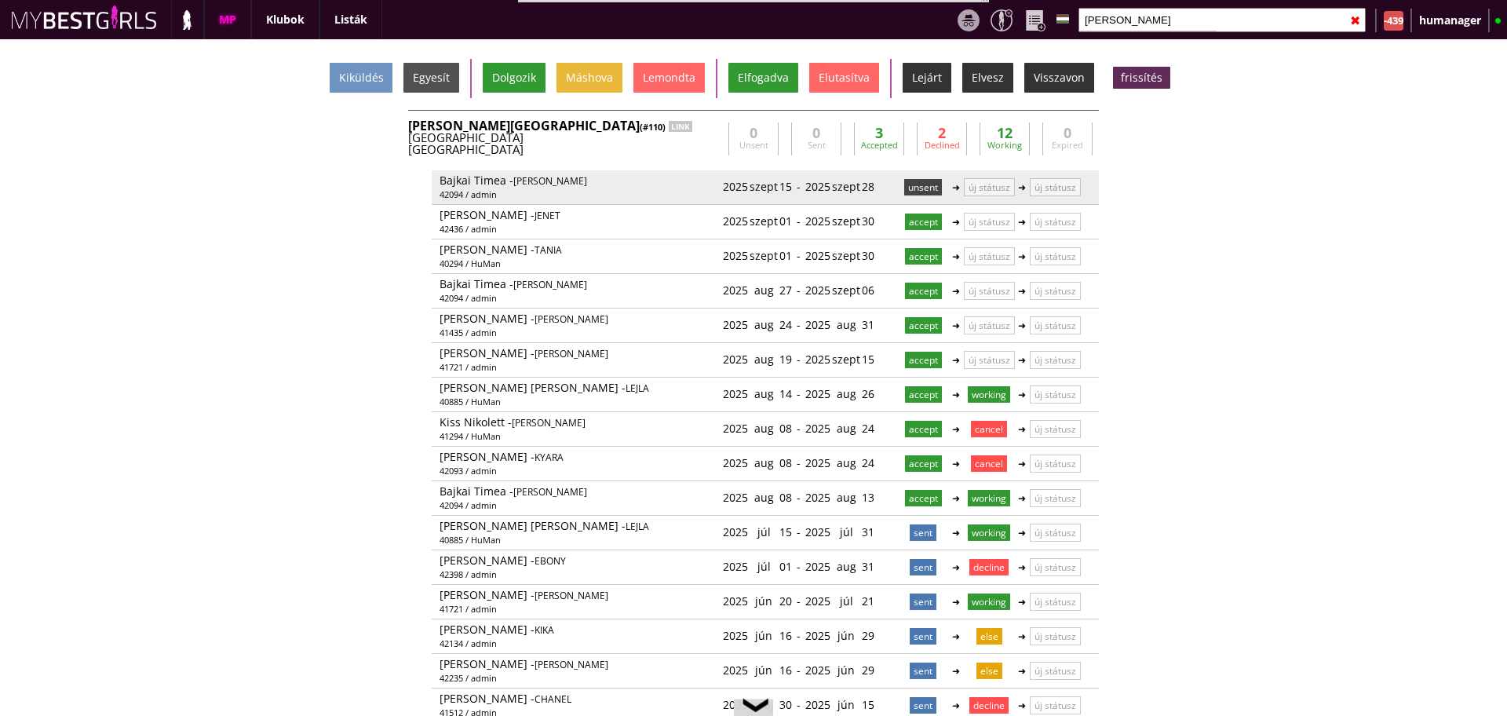
click at [909, 180] on p "unsent" at bounding box center [923, 187] width 38 height 16
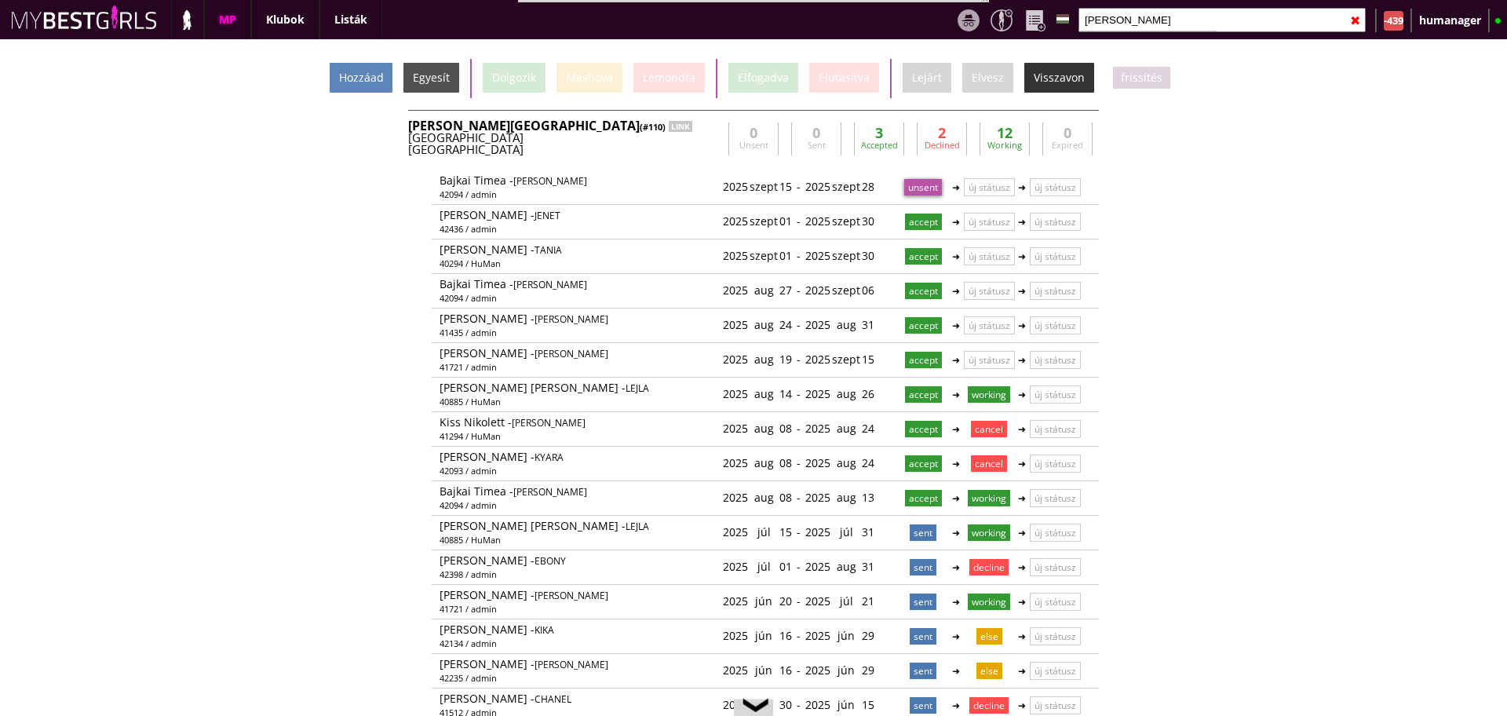
click at [369, 73] on div "Hozzáad" at bounding box center [361, 78] width 63 height 30
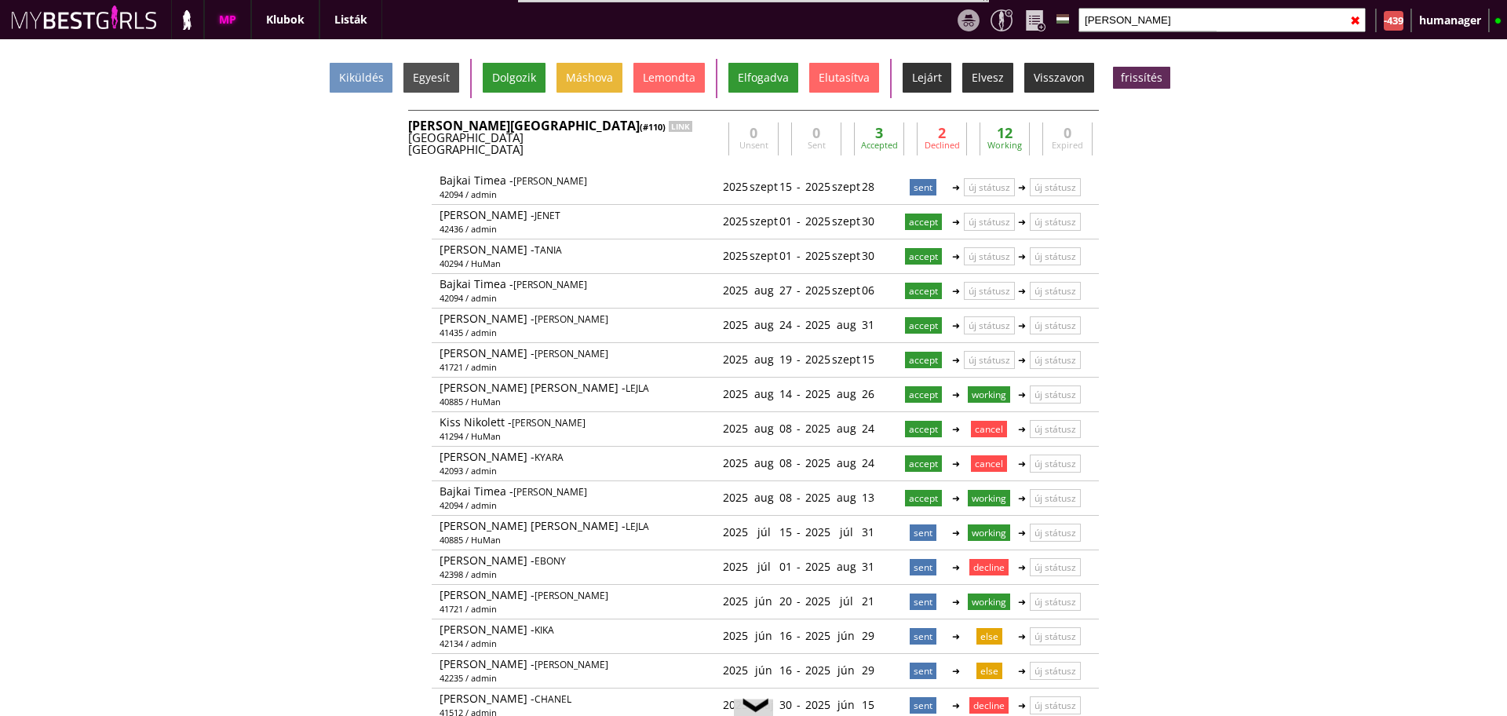
click at [1314, 280] on div "Kiküldés Egyesít Dolgozik Máshova Lemondta Elfogadva Elutasítva Lejárt Elvesz V…" at bounding box center [753, 377] width 1507 height 676
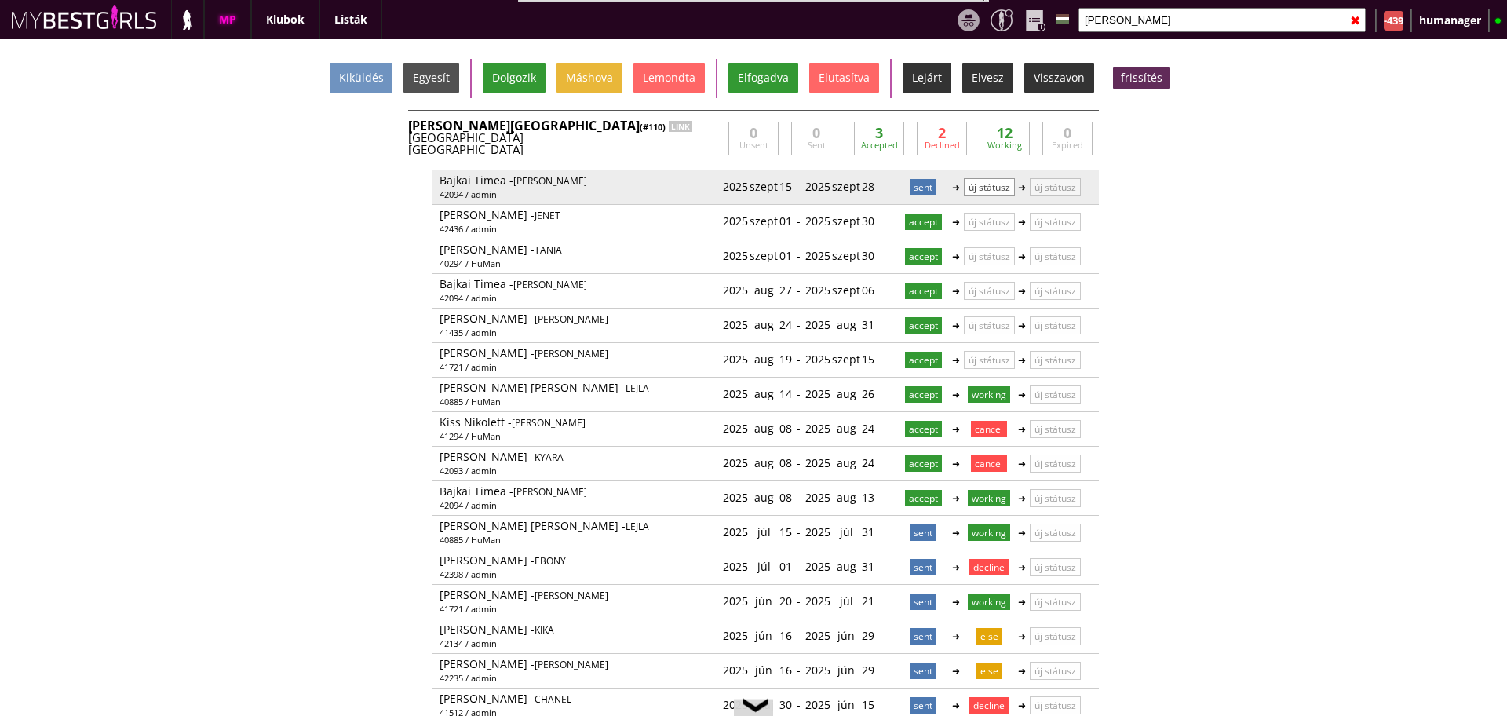
click at [979, 188] on p "új státusz" at bounding box center [989, 187] width 51 height 18
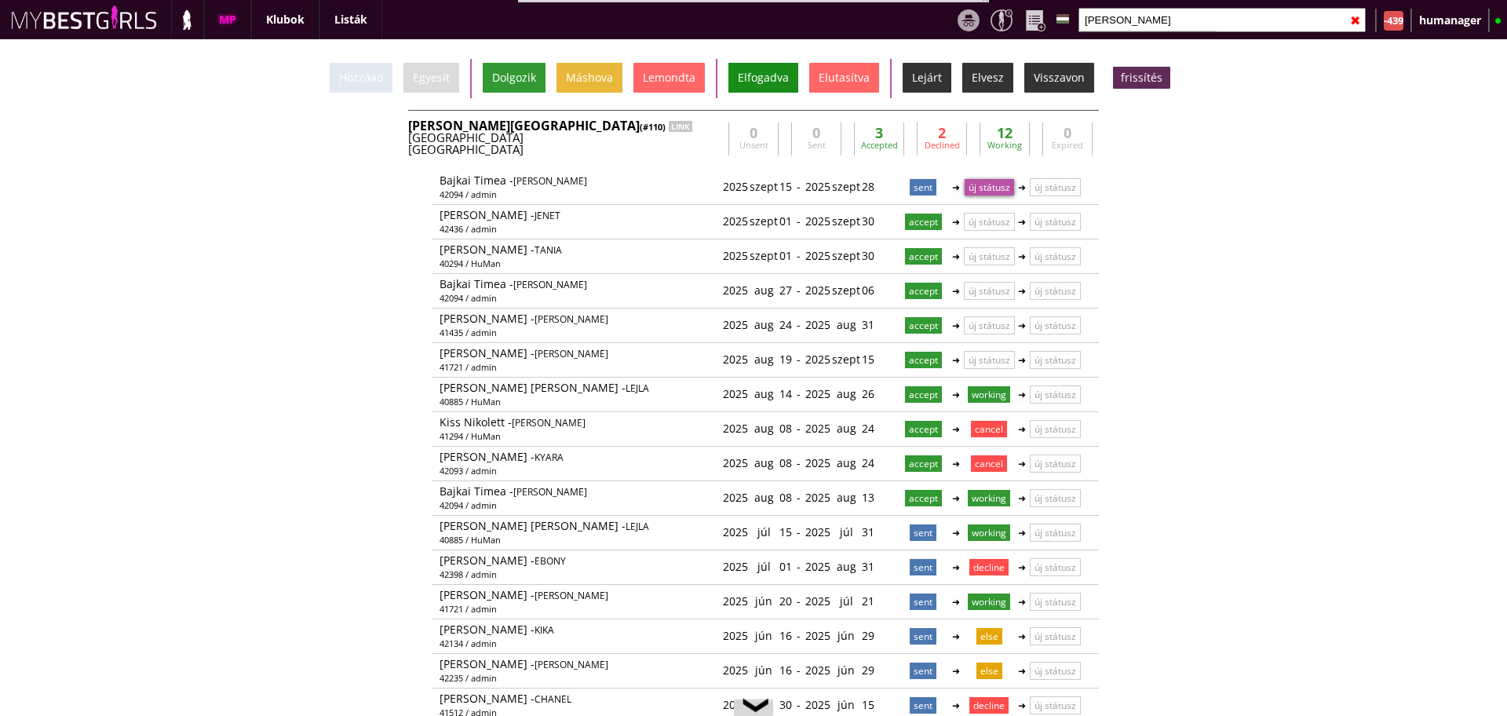
click at [762, 86] on div "Elfogadva" at bounding box center [763, 78] width 70 height 30
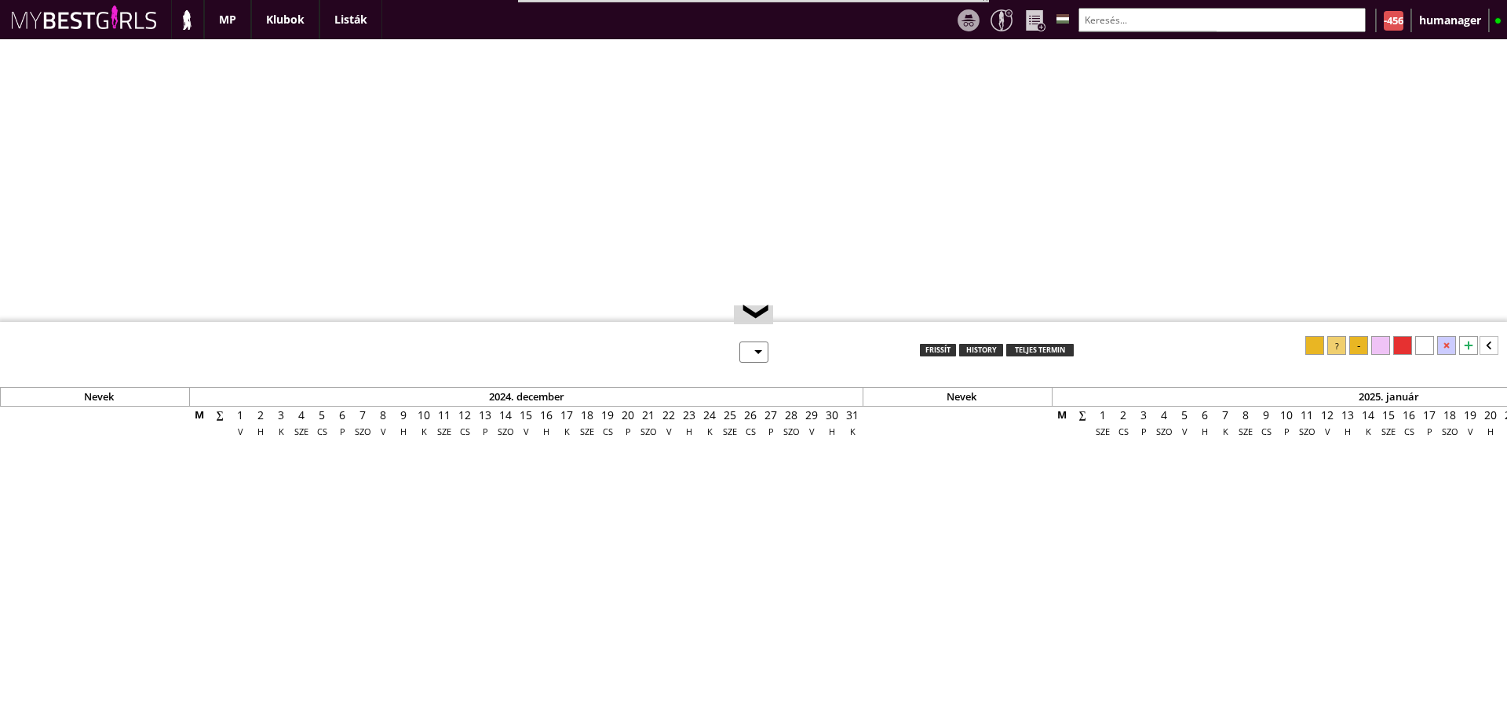
select select "0"
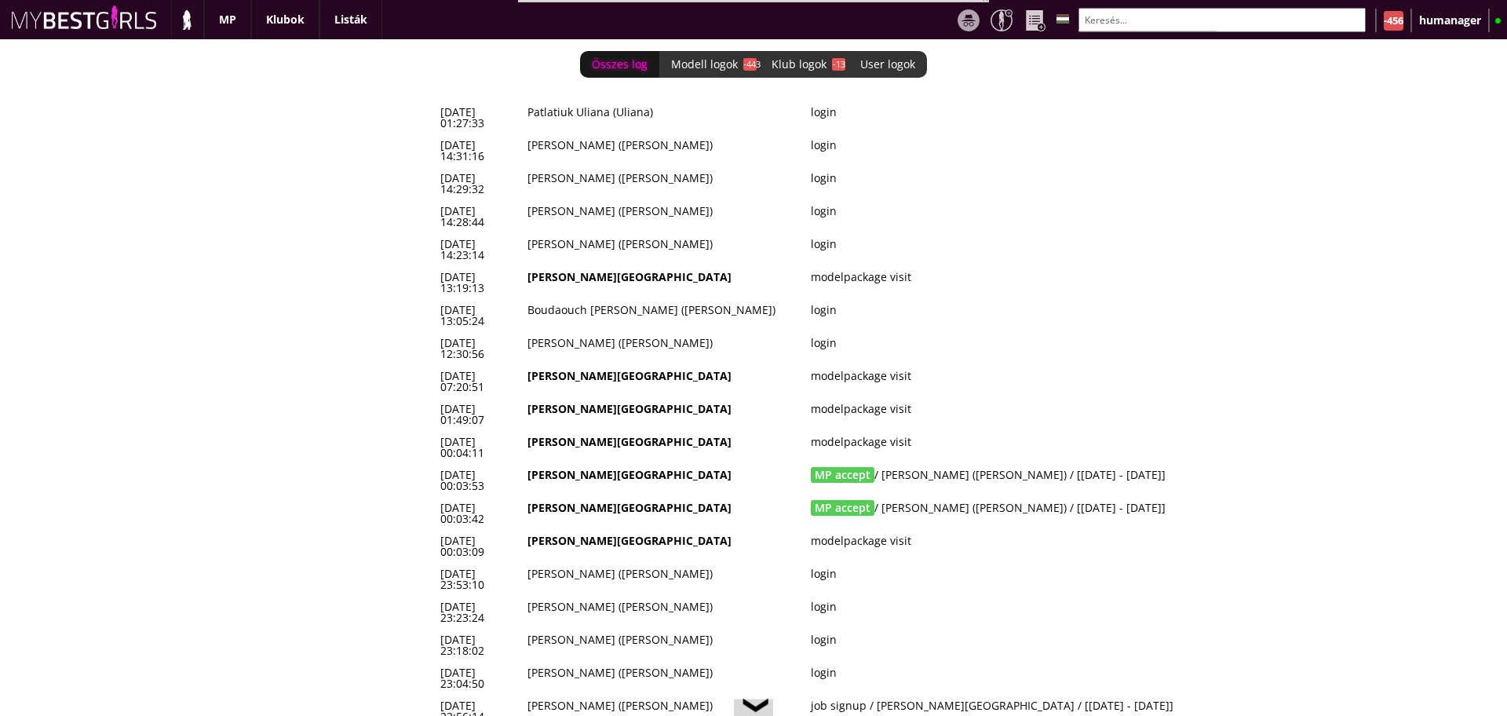
scroll to position [0, 6712]
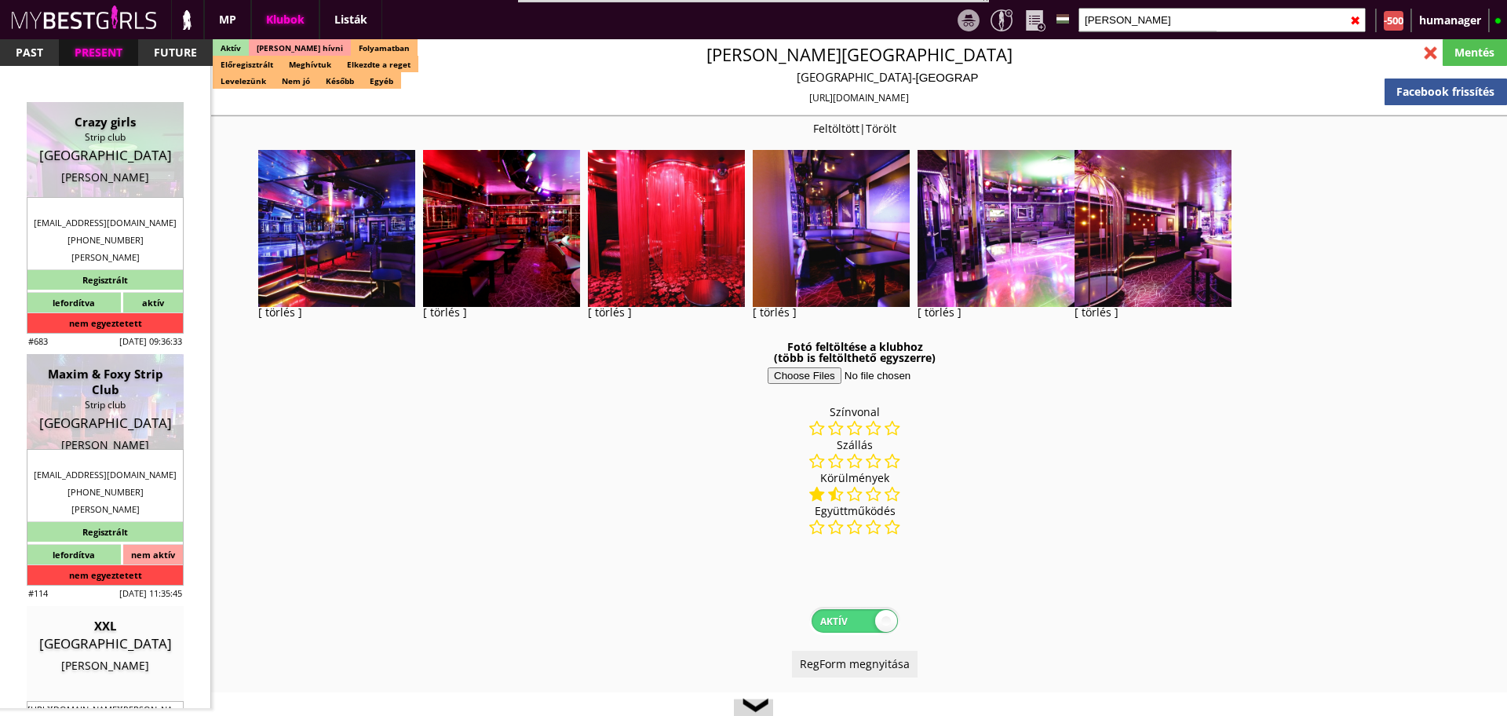
select select "343"
select select "reg"
select select "months"
select select "weeks"
select select "0"
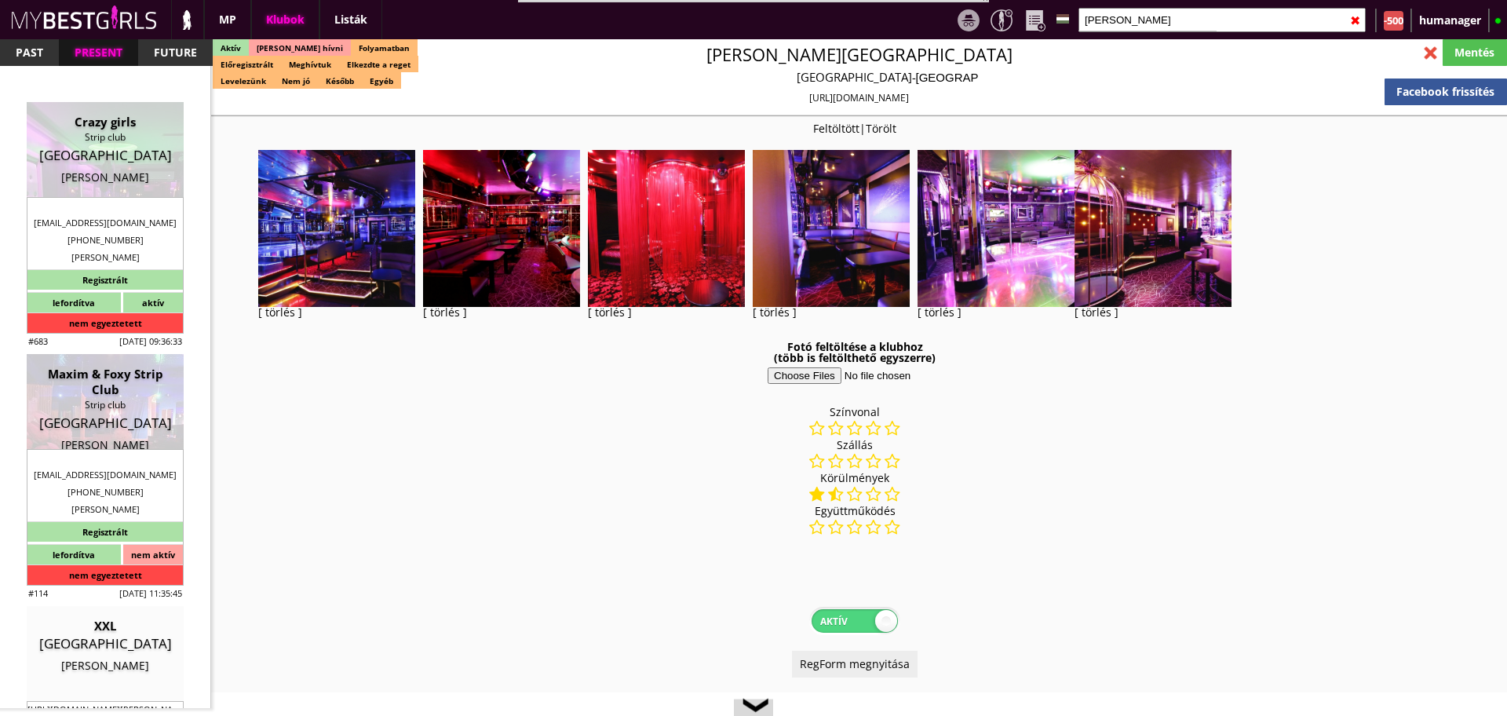
select select "0"
select select "room"
select select "weekly"
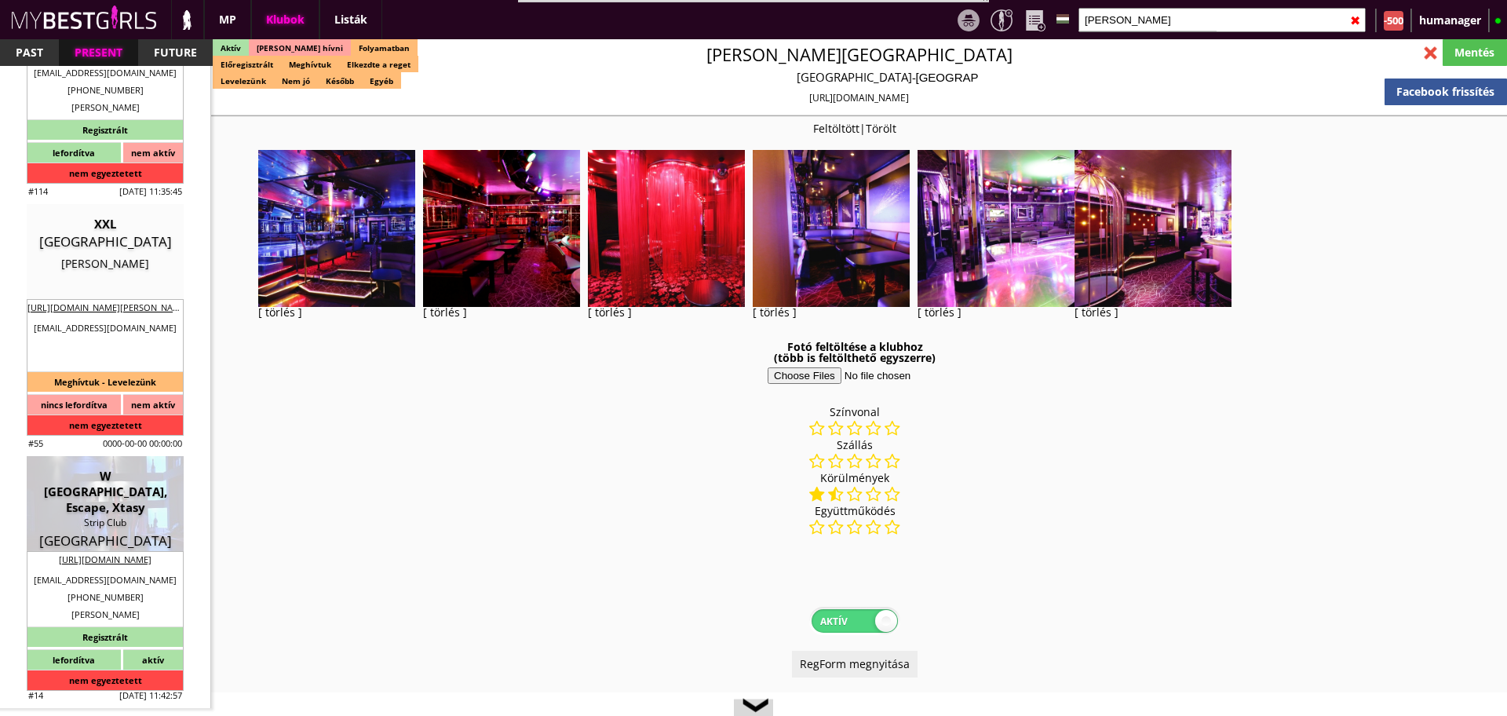
scroll to position [2708, 0]
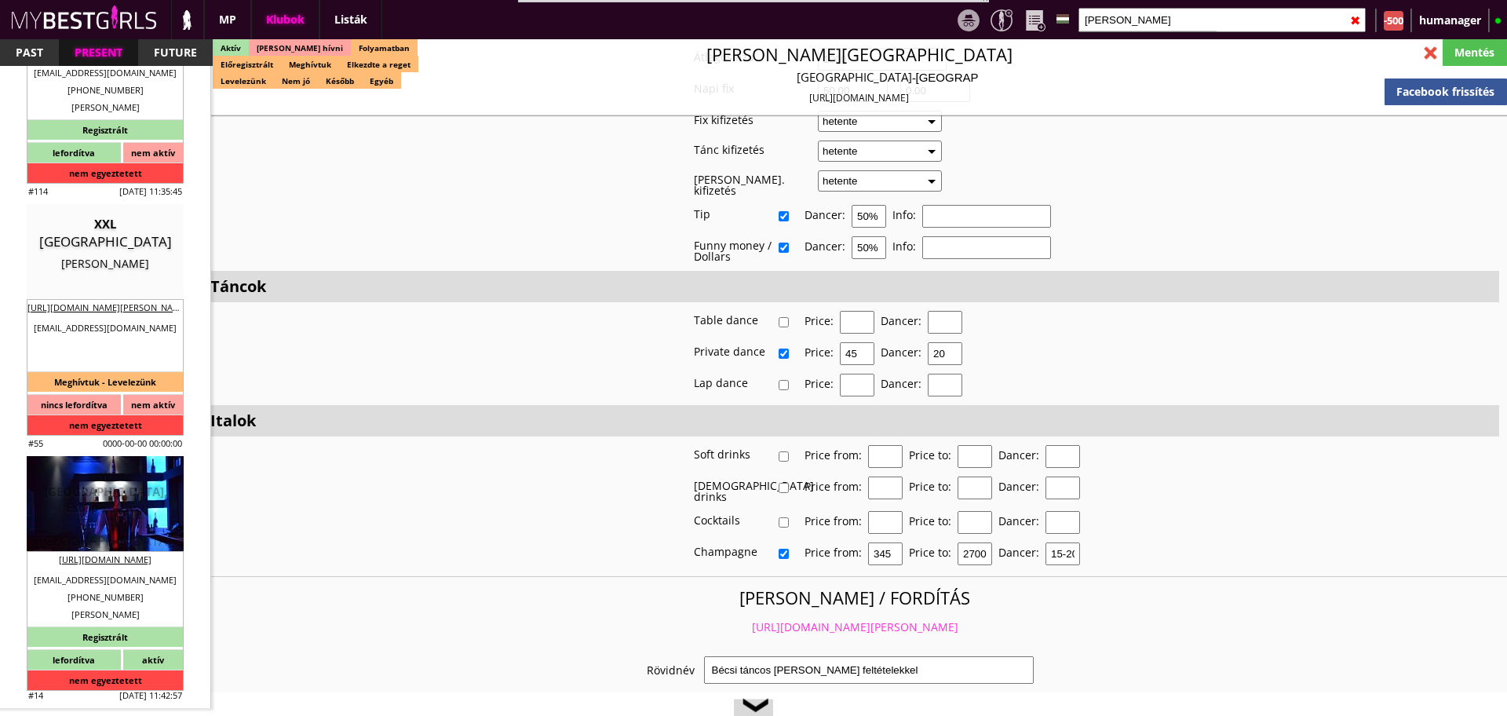
type input "rhodes"
click at [110, 468] on div "W [GEOGRAPHIC_DATA], Escape, Xtasy" at bounding box center [104, 491] width 133 height 47
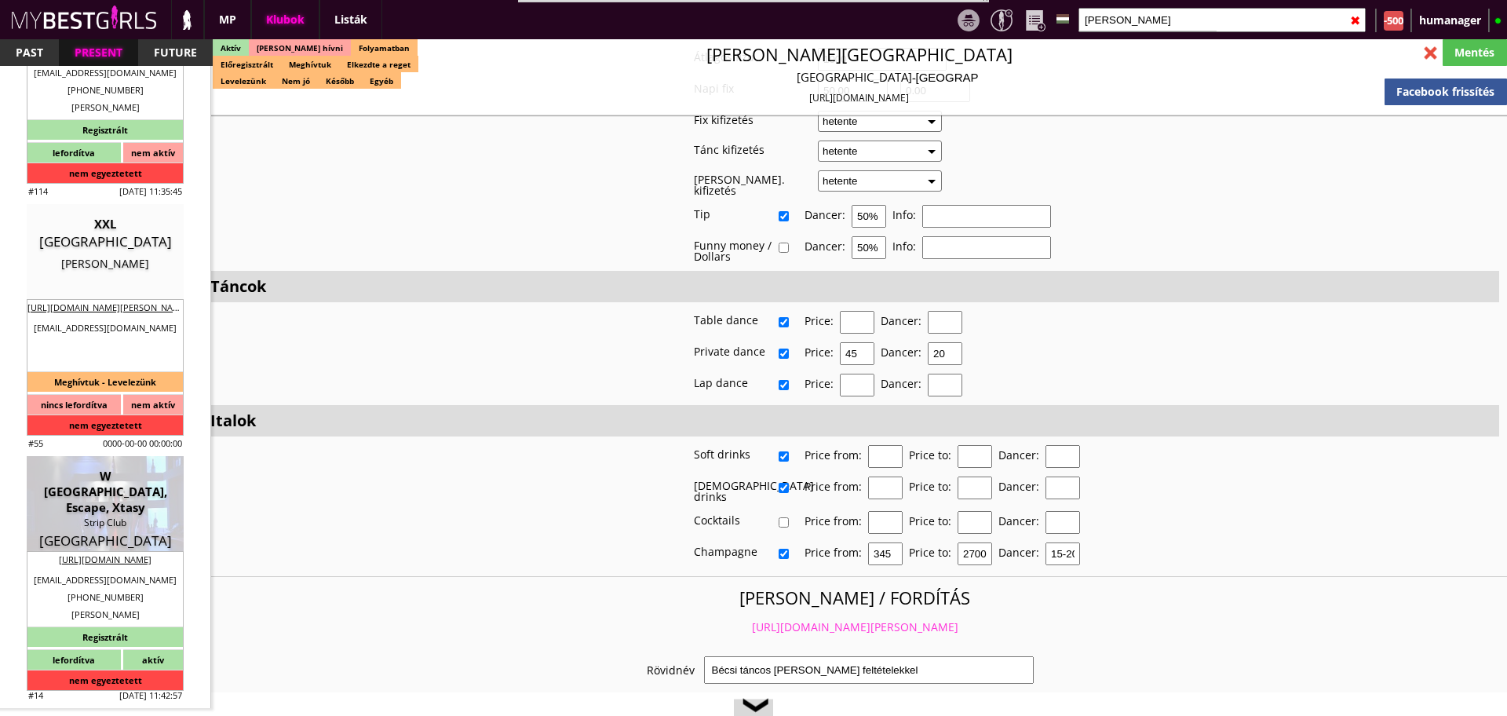
type input "Rhodes"
checkbox input "false"
type textarea "!!!!!!!!HÁROM CLUB EGYBEN VAN ITT!!!!!!!!! 1. W BABYLON 2. ESCAPE STIRP CLU 3. …"
type input "15.00"
type input "EUR"
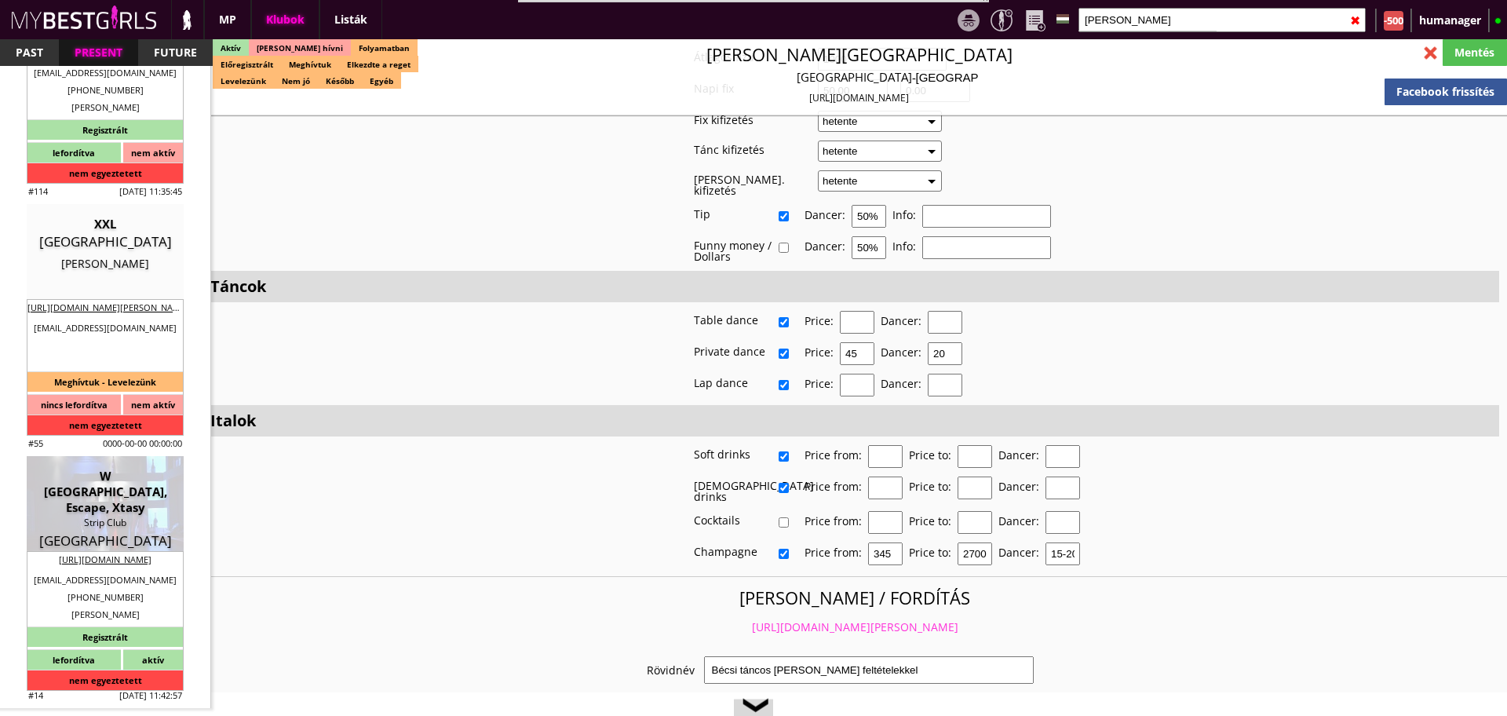
type input "W [GEOGRAPHIC_DATA], Escape, Xtasy"
type input "Strip Club"
type input "85101"
type input "Avenue Iraklidon 11-12 (Ialisos)"
type input "30"
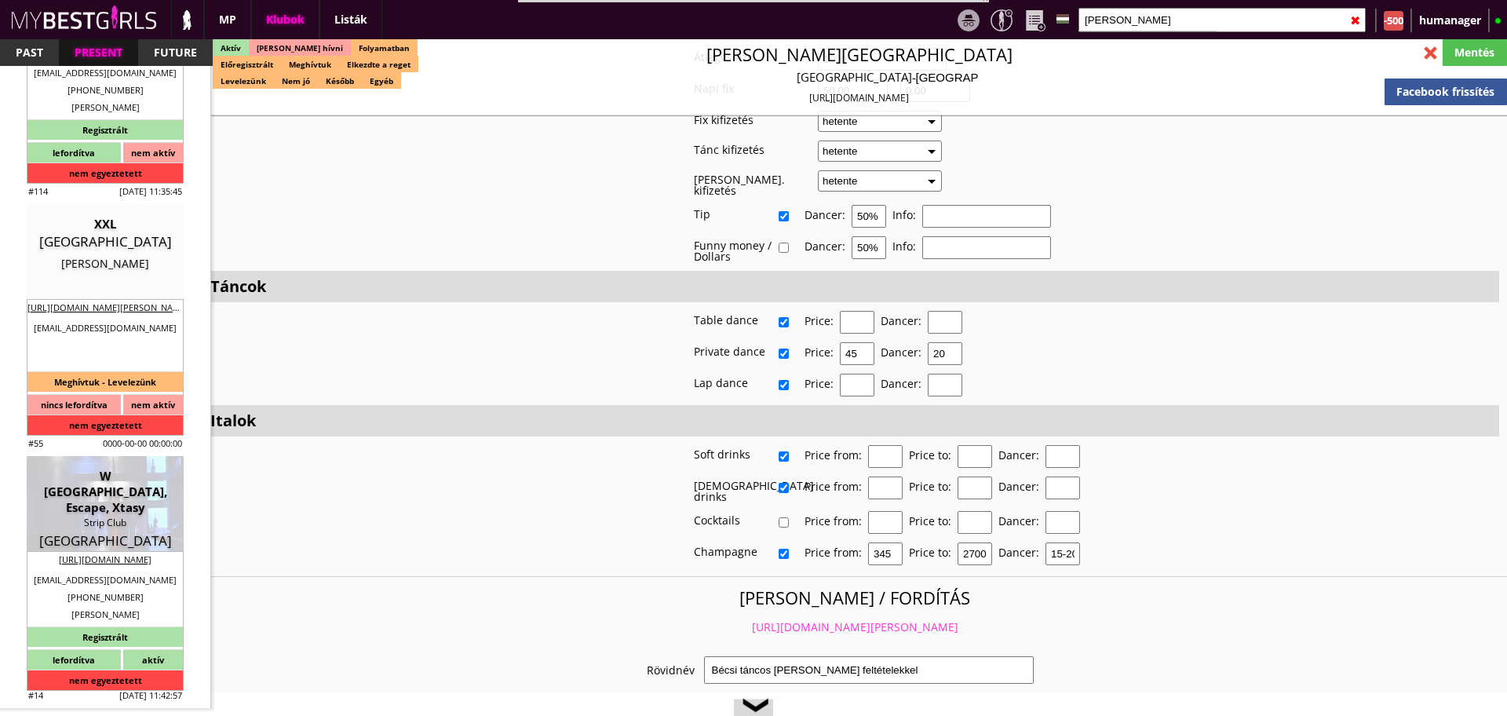
type input "2241035803"
type input "wwstripclub@gmail.com"
type input "http://rhodesstripclub.gr/"
type textarea "Teneva Maria Vladimirov 85100 Rhodes Avenue Iraklidon 12"
type input "Teneva Maria Vladimirov"
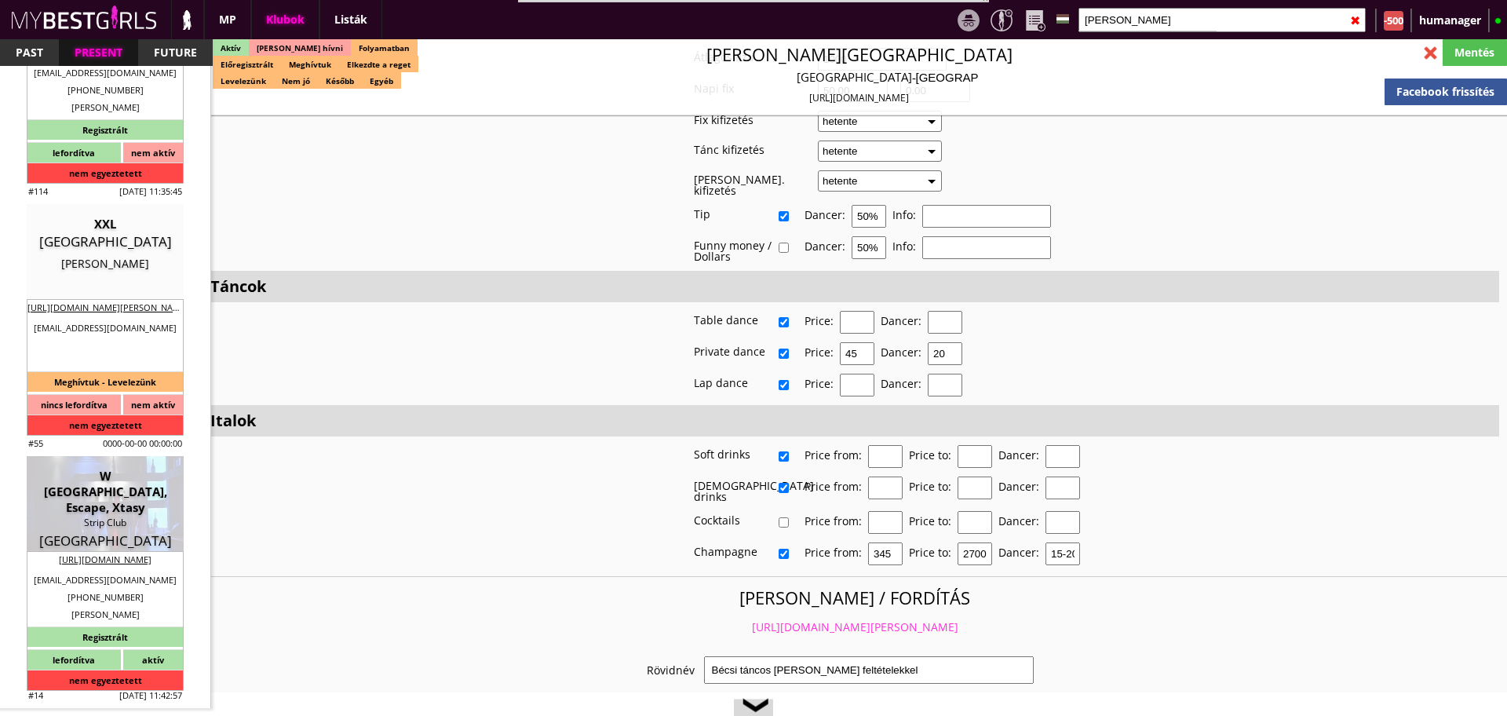
type input "85100"
type input "Rhodes"
type input "Avenue Iraklidon 12"
type input "[PERSON_NAME]"
type input "Teneva Vladimirov"
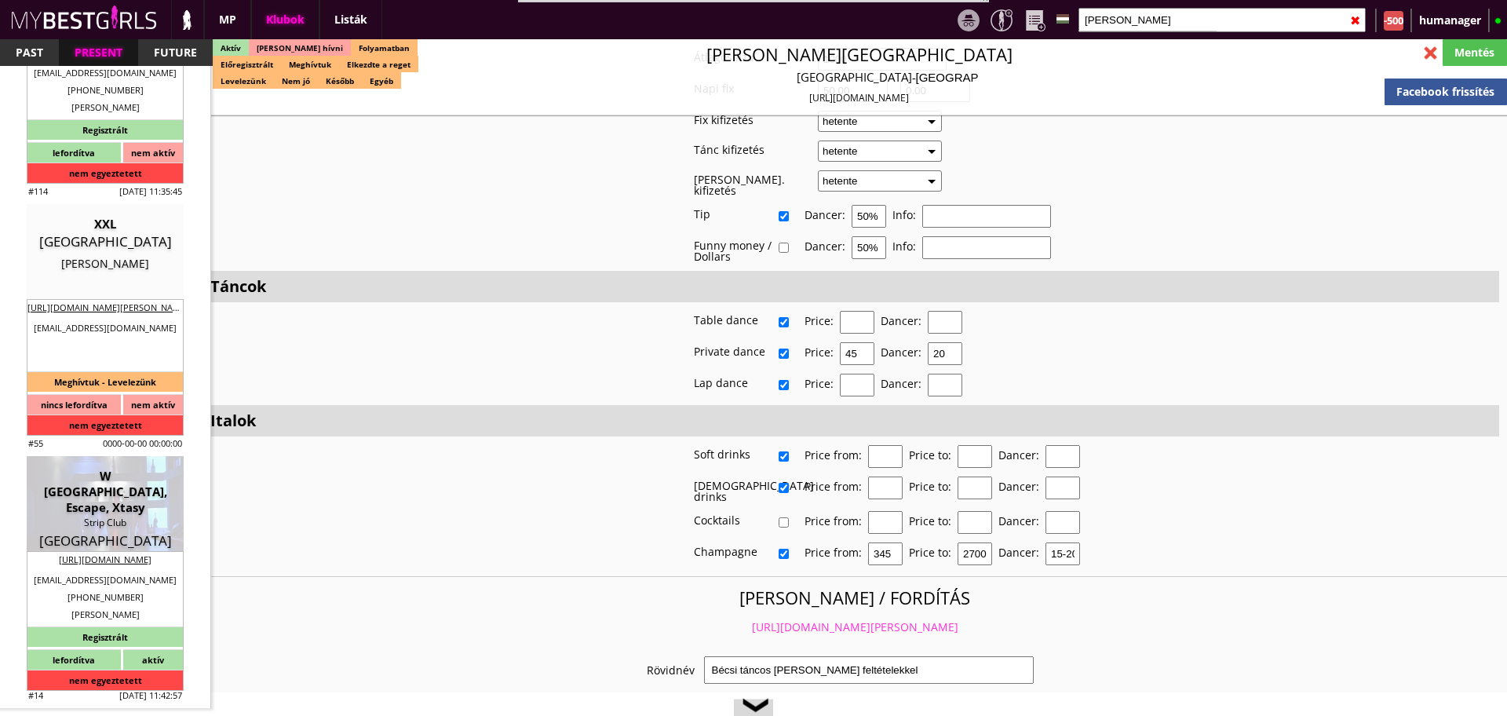
type input "30"
type input "2241035803"
type input "wwstripclub@gmail.com"
type input "Pedrito"
type input "30"
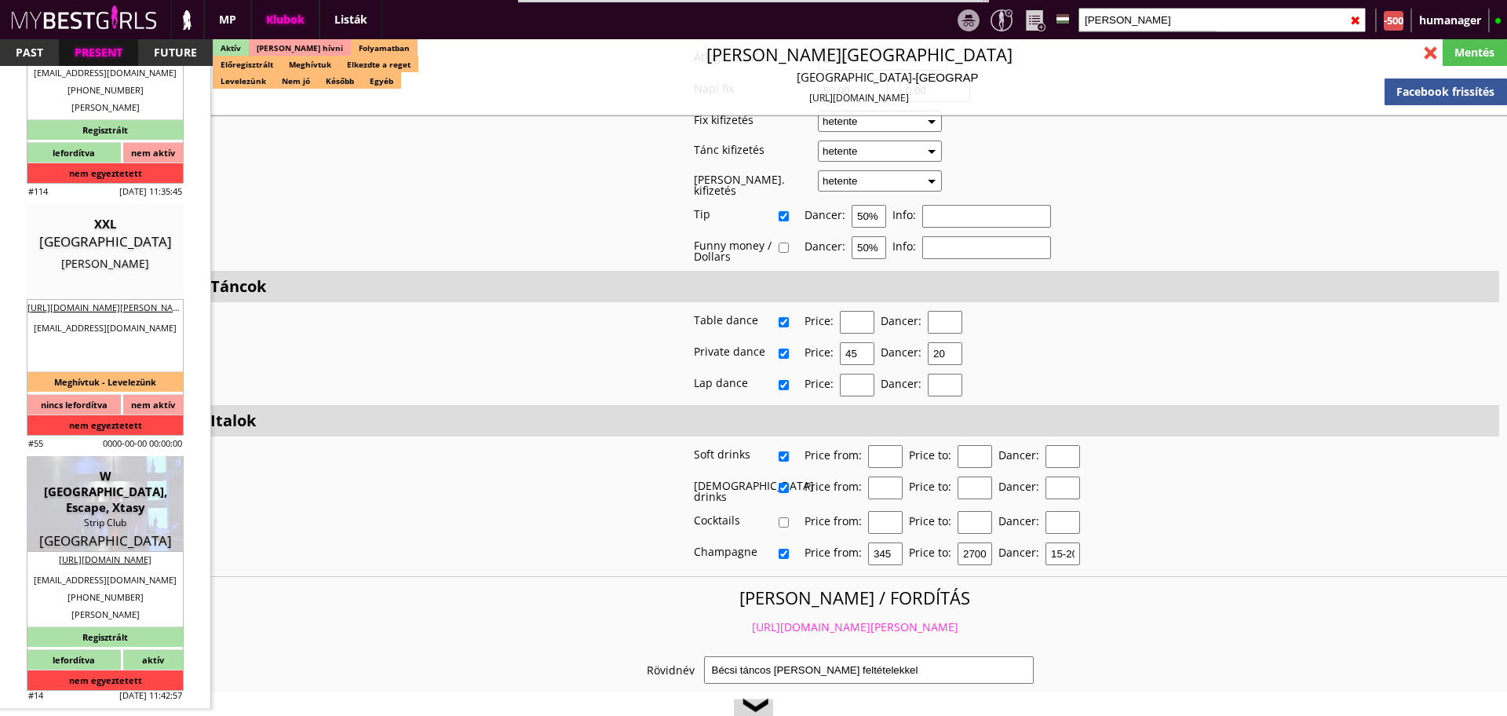
type input "699 512 0220"
type input "wwstripclub@gmail.com"
type textarea "EL173482508"
type input "8-12"
type input "2-4"
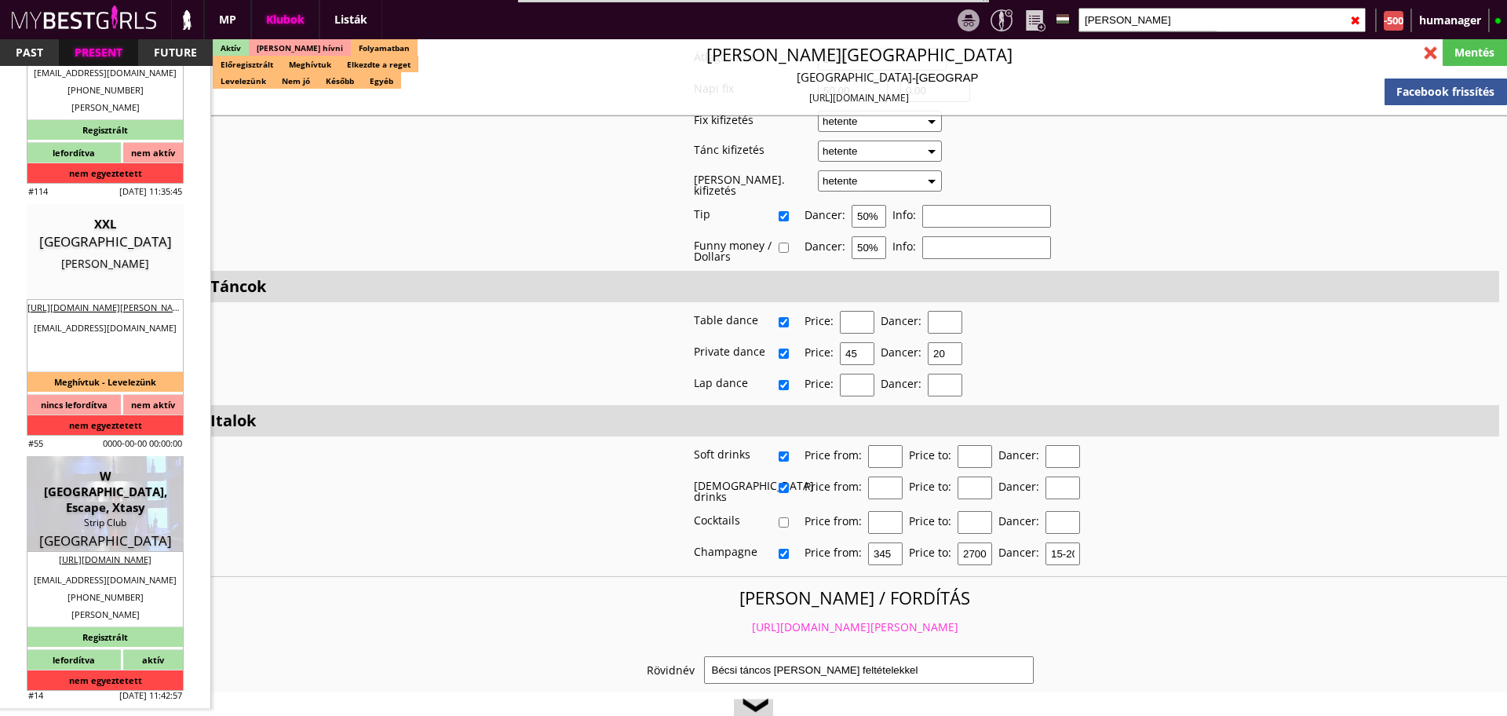
type input "30-120"
select select "days"
type input "14"
select select "days"
select select "house"
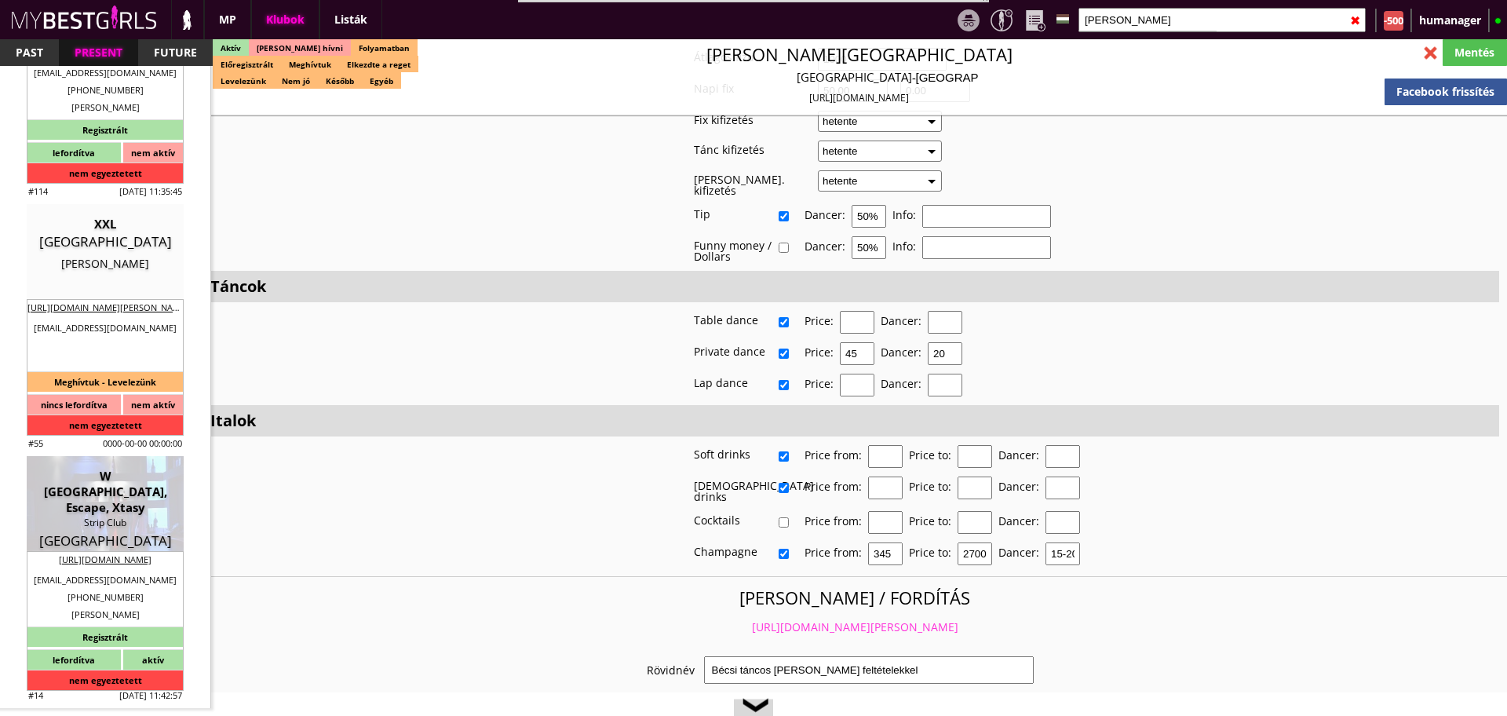
select select "0"
type input "10.00"
type input "2-3"
checkbox input "true"
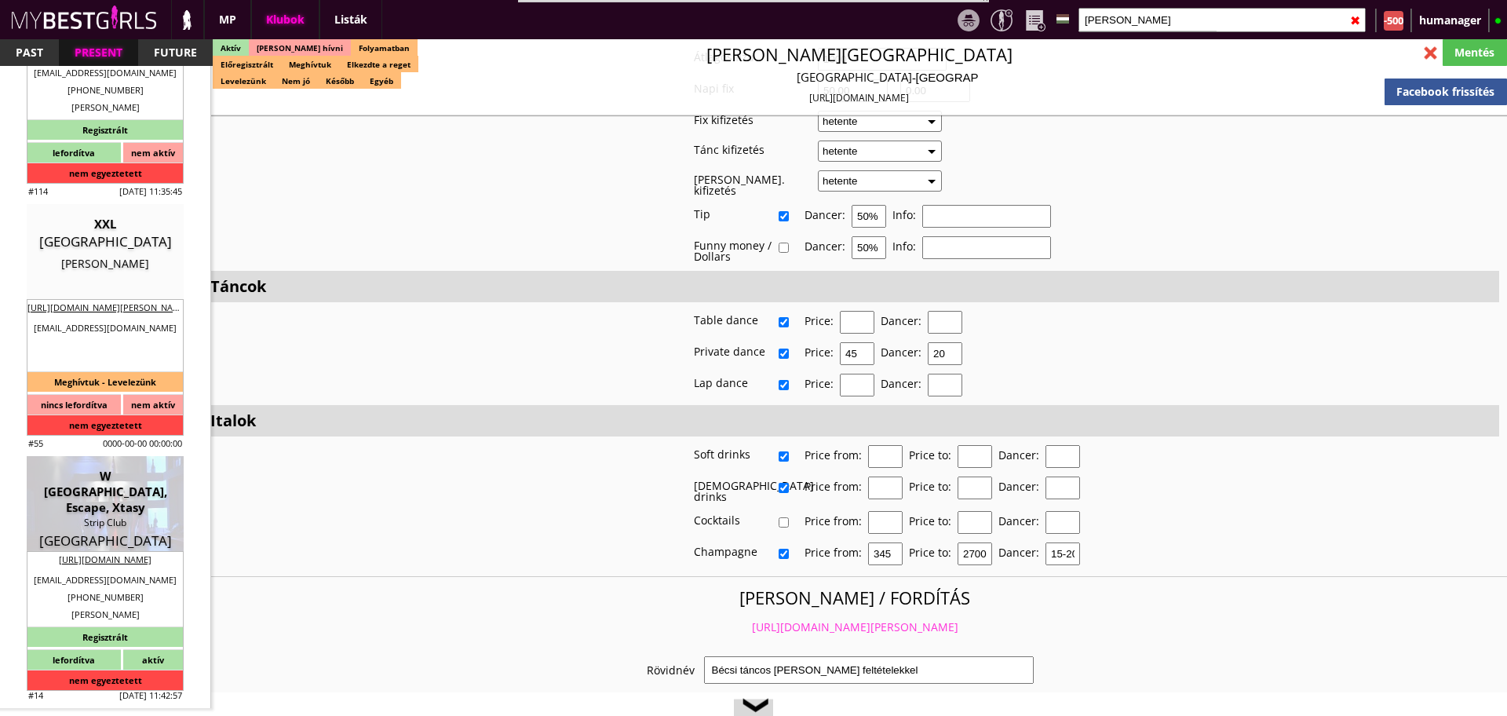
checkbox input "true"
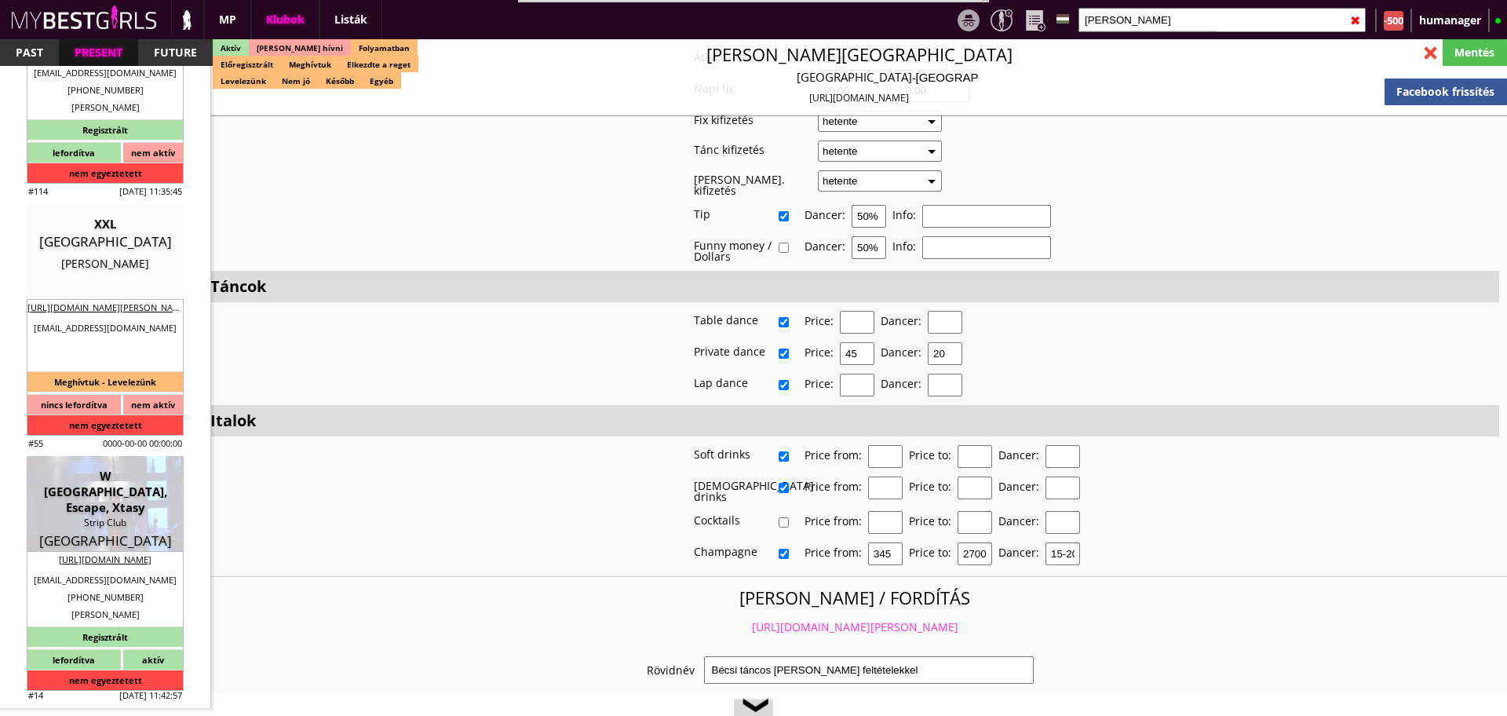
checkbox input "true"
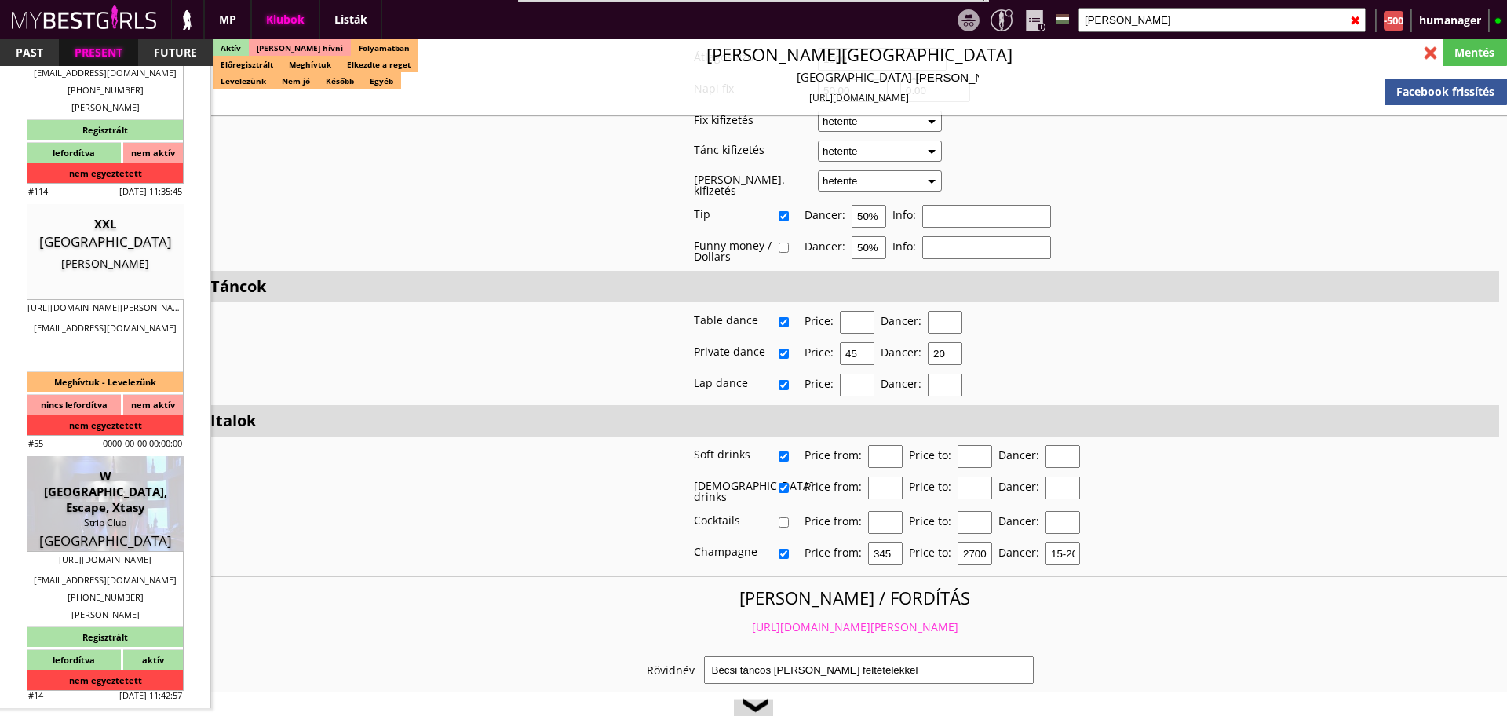
type input "5-6-7"
checkbox input "true"
type input "3-5"
type input "1"
type input "1000"
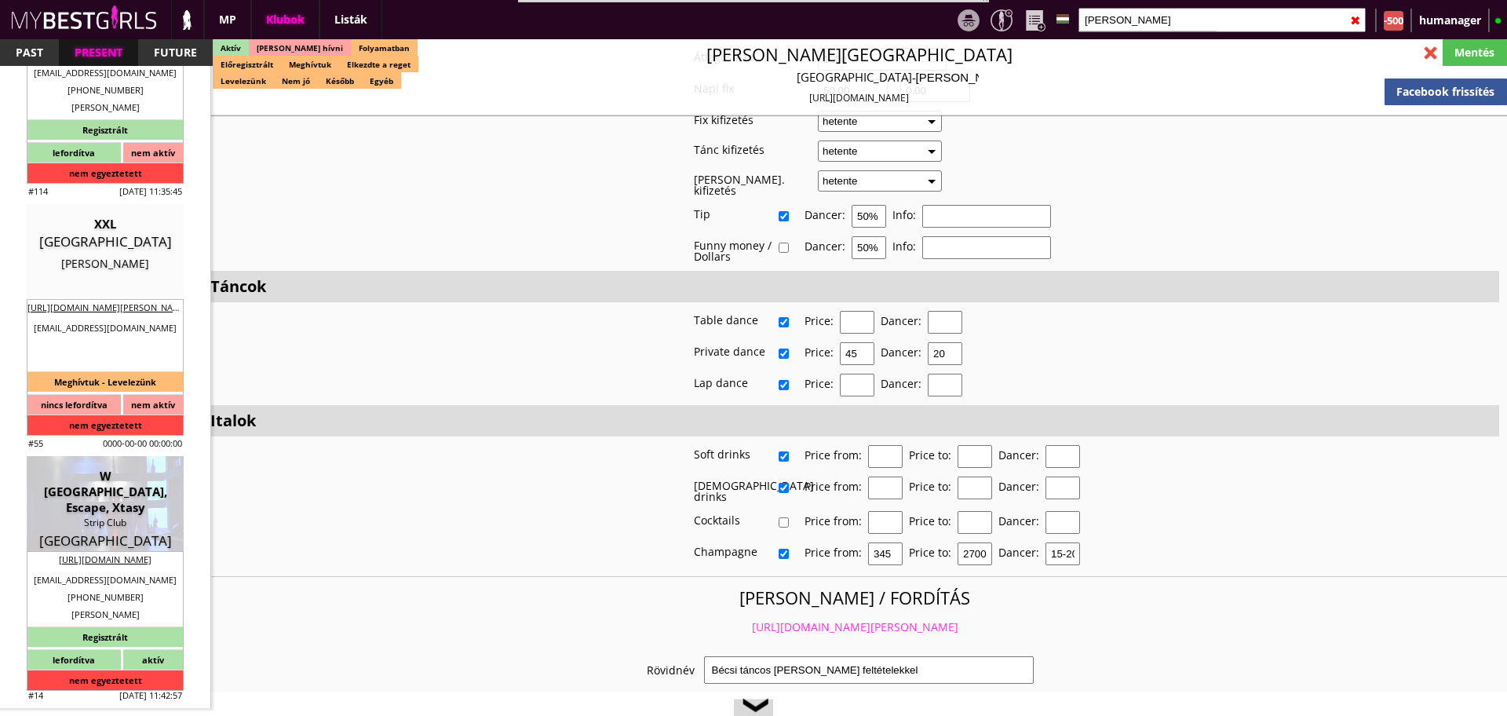
type input "70.00"
type input "90.00"
checkbox input "true"
type input "50%"
checkbox input "false"
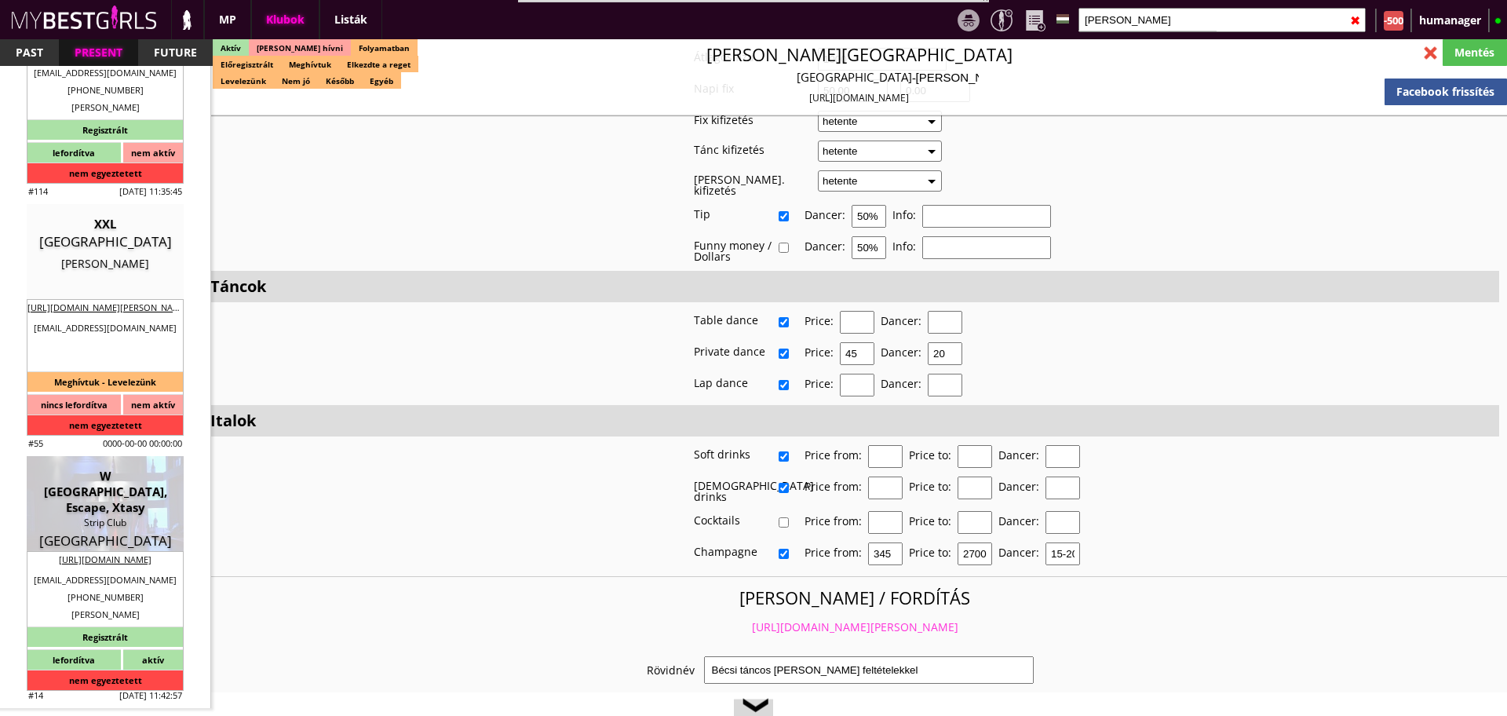
checkbox input "true"
type input "20"
type input "6"
checkbox input "true"
type input "30"
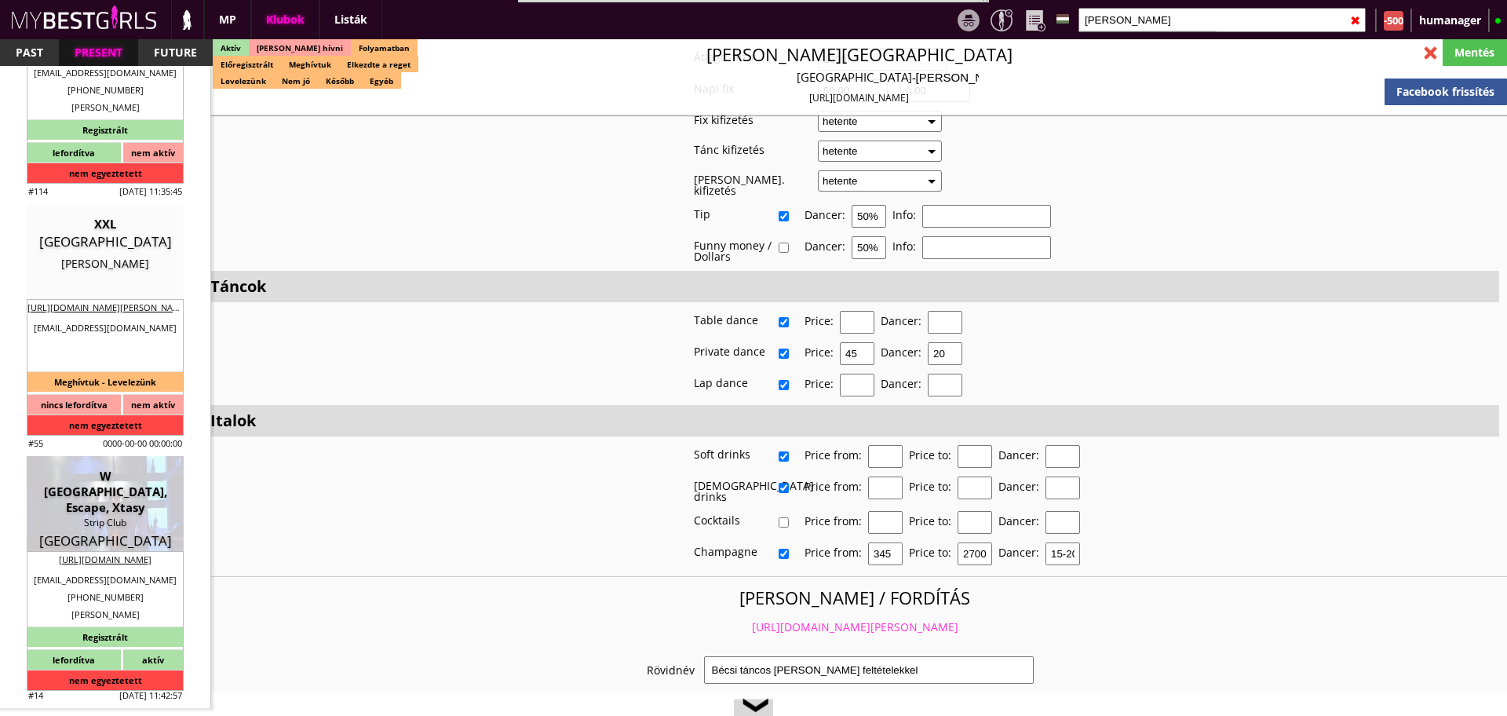
type input "8"
checkbox input "true"
type input "50"
type input "15"
checkbox input "true"
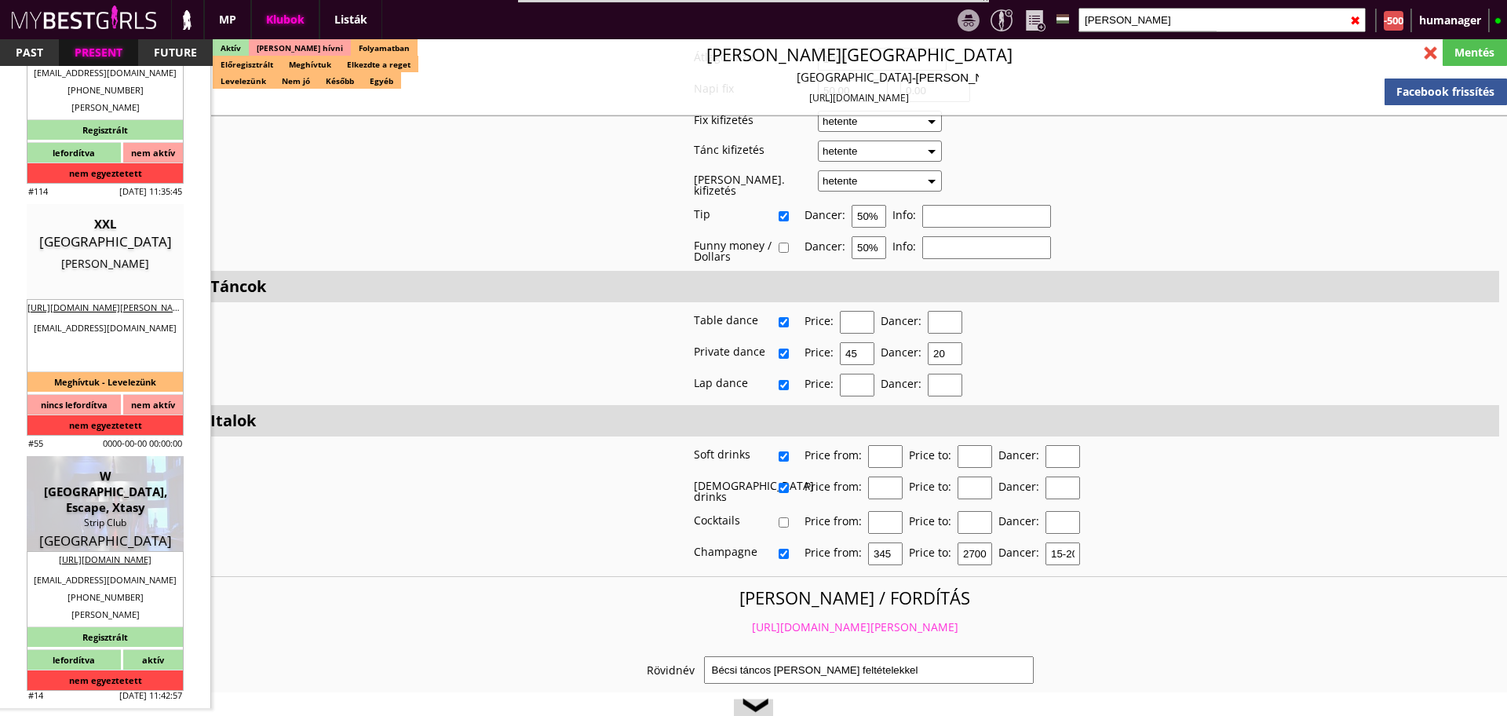
type input "15"
type input "30"
type input "25"
checkbox input "true"
type input "15"
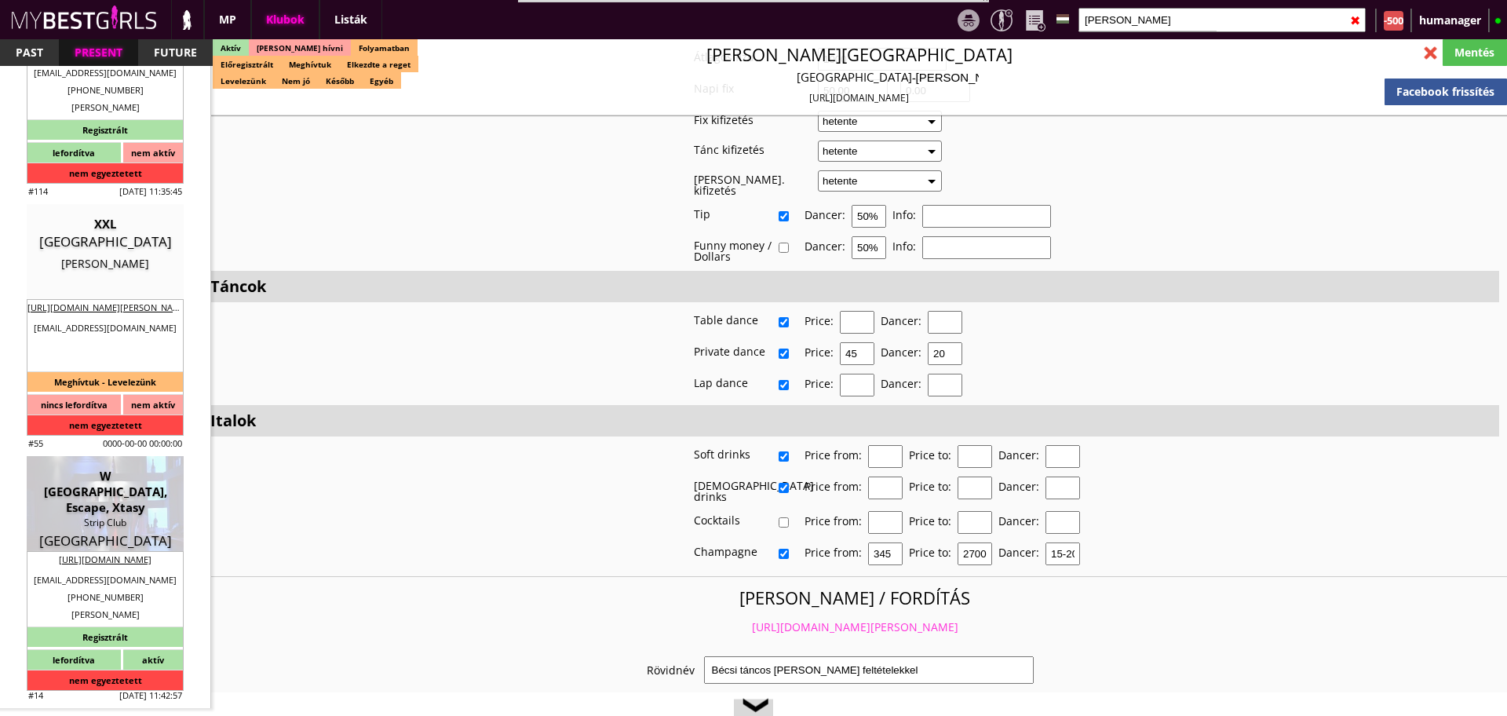
type input "30"
type input "25"
checkbox input "true"
type input "60"
type input "400"
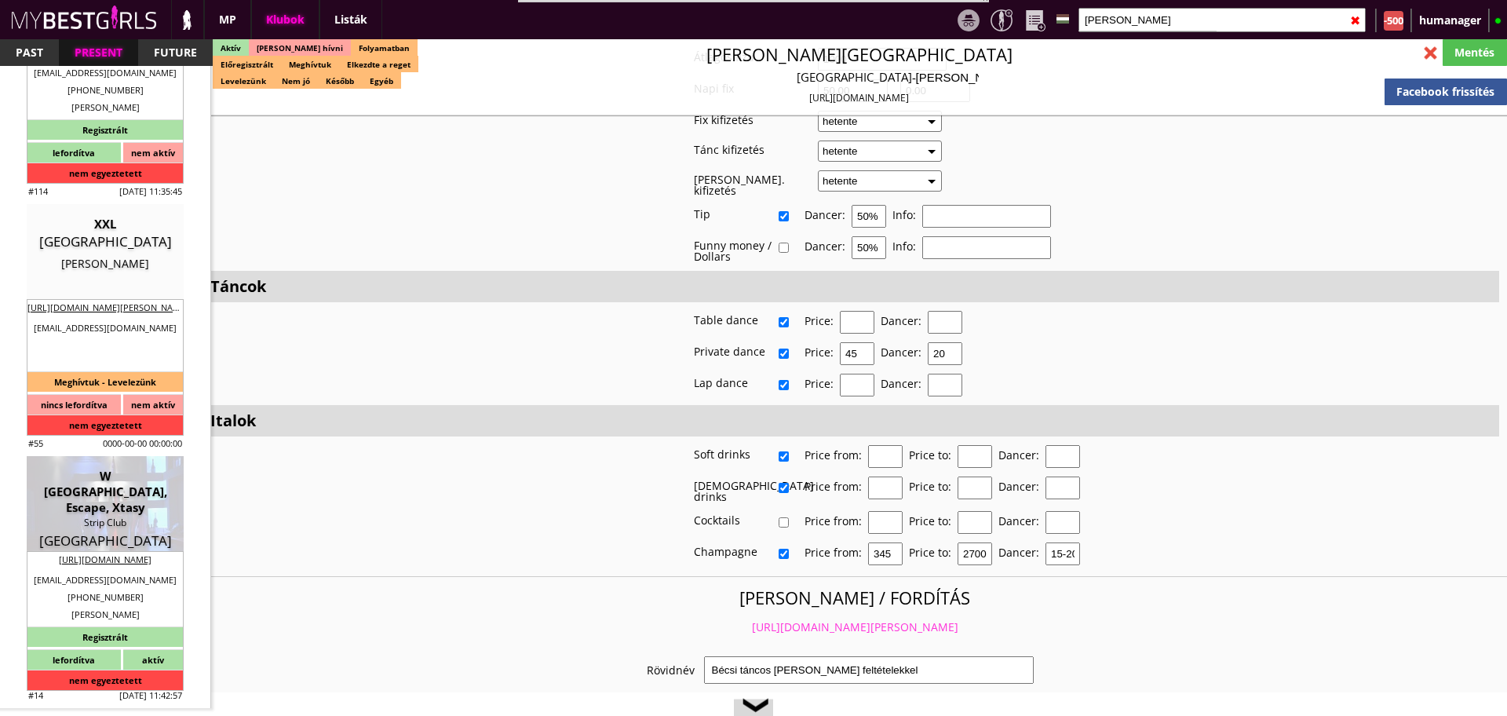
type input "25-30"
select select "wwstripclub@gmail.com"
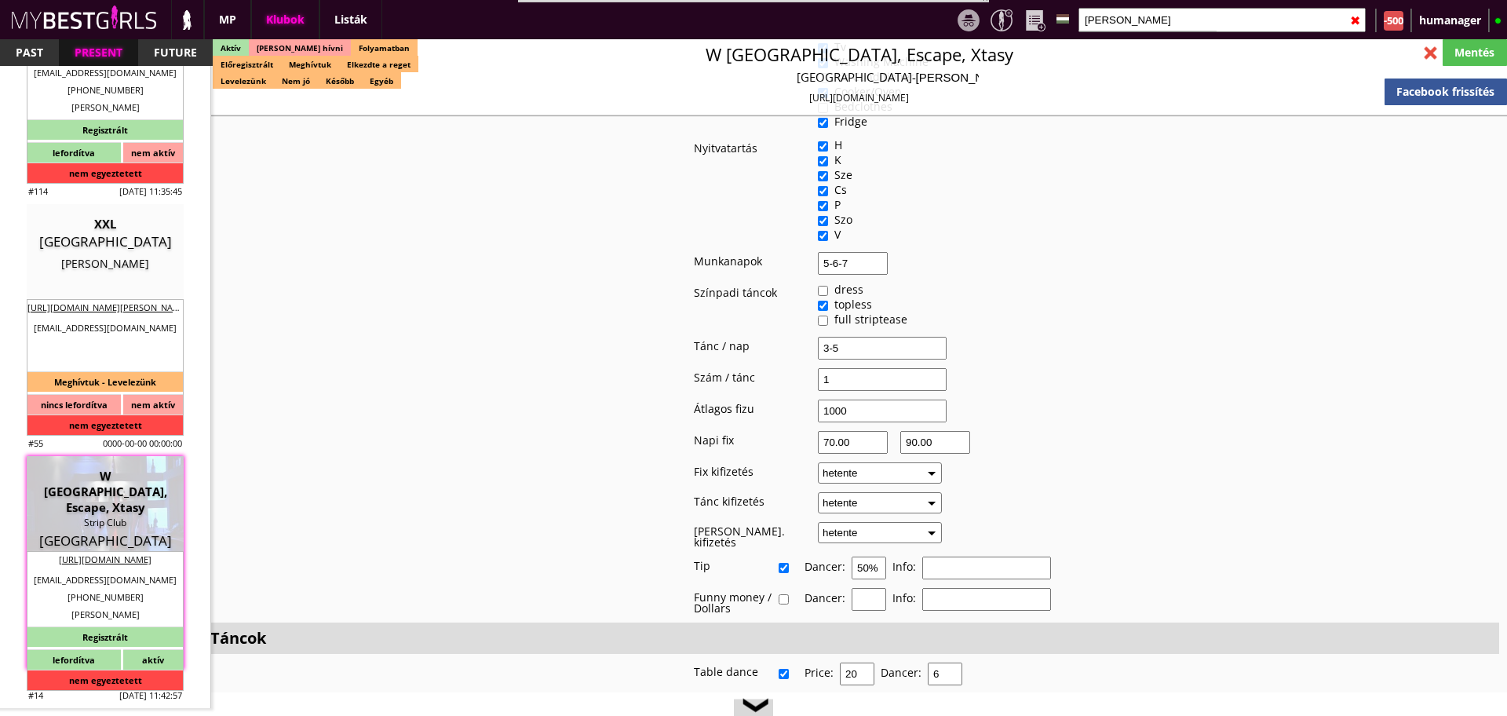
checkbox input "true"
type input "Asztaltáncos munka Görögországban"
type input "Tengerparti táncos munka Görögországban - 70-90 EUR fix /nap"
type input "Table dance, private dance, italkonzumálás"
type textarea "Country: Greece Club type: Strip Club Work type: Table dance, private dance, dr…"
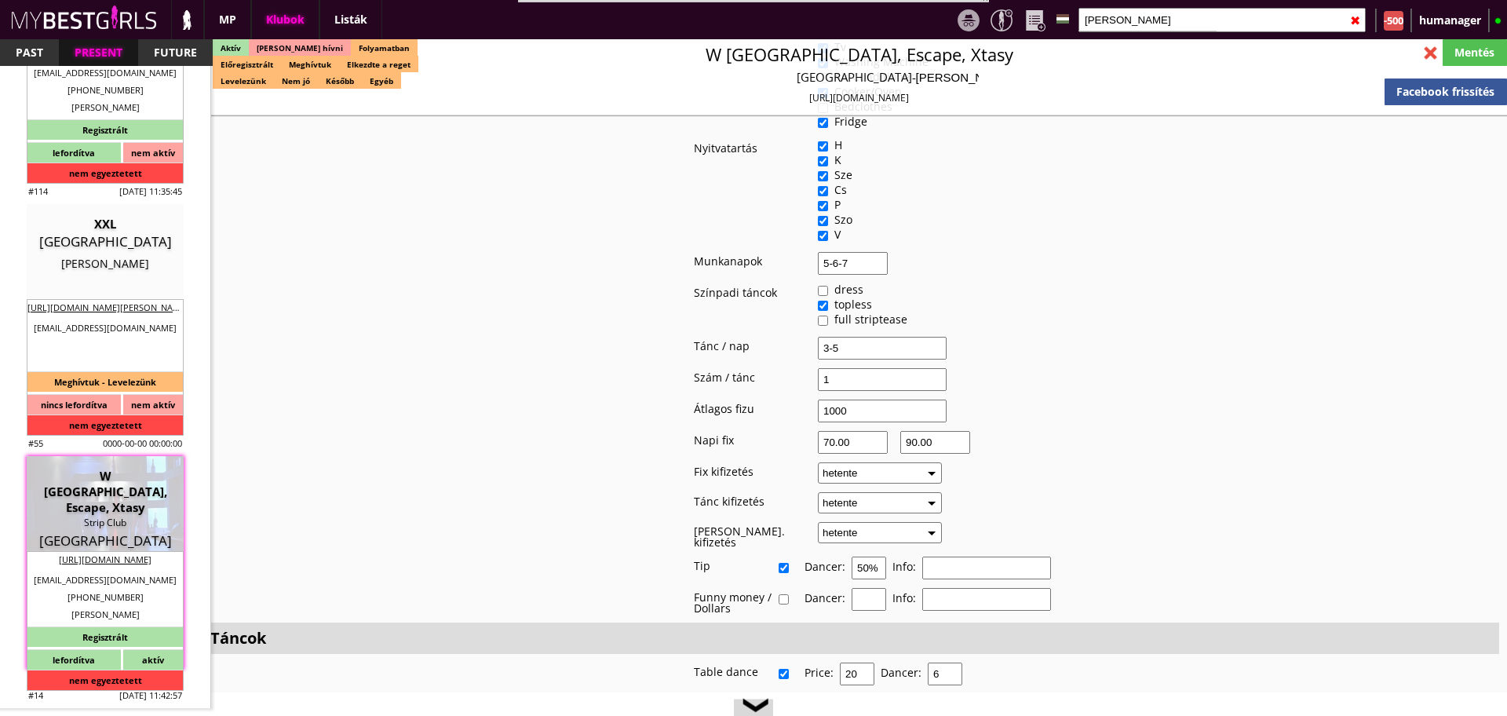
scroll to position [3060, 0]
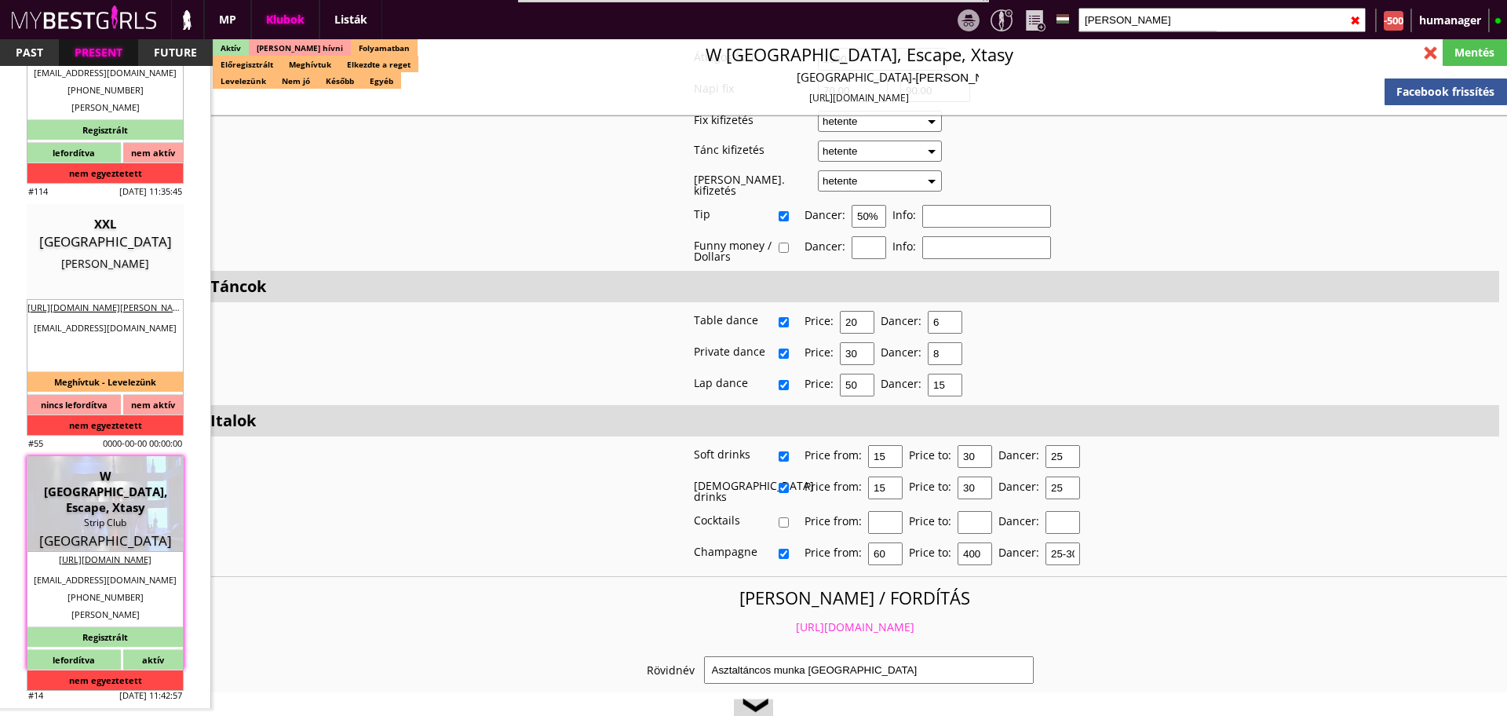
click at [796, 619] on link "https://mybestgirls.com/asztaltancos-munka-gorogorszagban-----" at bounding box center [855, 626] width 118 height 15
